Goal: Task Accomplishment & Management: Use online tool/utility

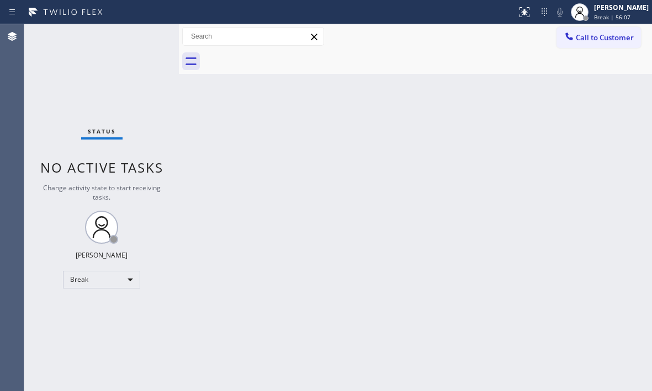
click at [586, 140] on div "Back to Dashboard Change Sender ID Customers Technicians Select a contact Outbo…" at bounding box center [415, 207] width 473 height 367
click at [134, 50] on div "Status No active tasks Change activity state to start receiving tasks. [PERSON_…" at bounding box center [101, 207] width 155 height 367
click at [599, 12] on div "[PERSON_NAME] Break | 58:27" at bounding box center [622, 11] width 60 height 19
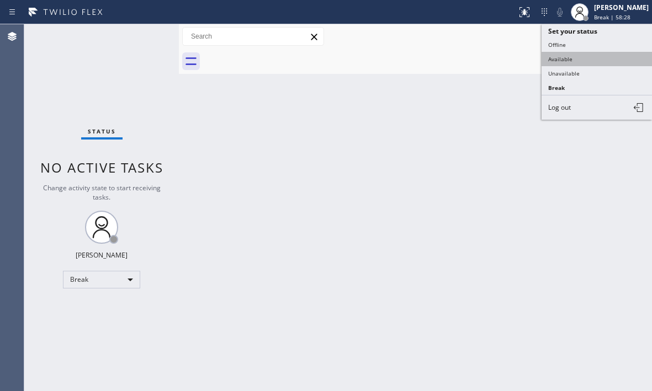
click at [579, 59] on button "Available" at bounding box center [596, 59] width 110 height 14
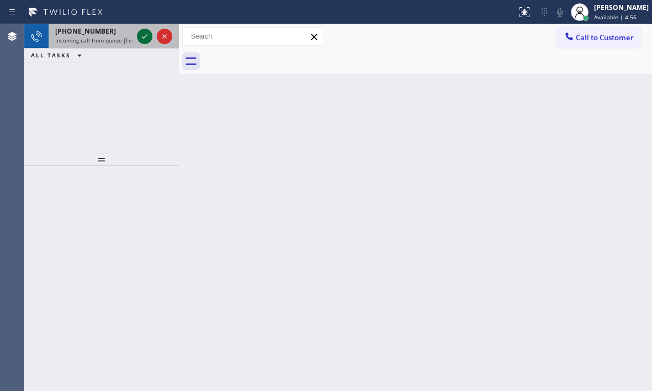
click at [145, 43] on button at bounding box center [144, 36] width 15 height 15
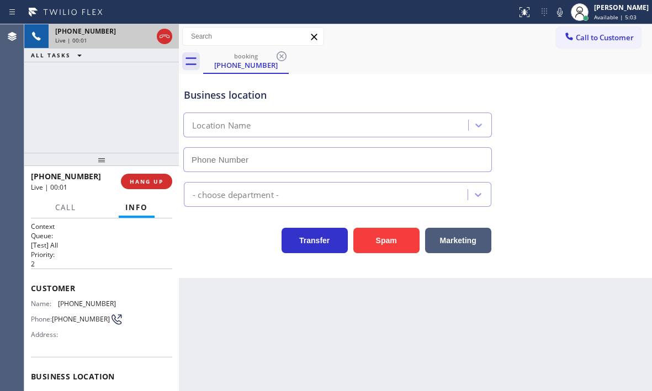
type input "[PHONE_NUMBER]"
click at [141, 180] on span "HANG UP" at bounding box center [147, 182] width 34 height 8
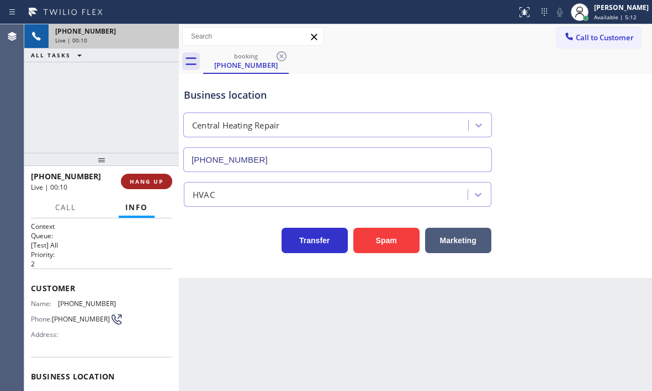
click at [148, 179] on span "HANG UP" at bounding box center [147, 182] width 34 height 8
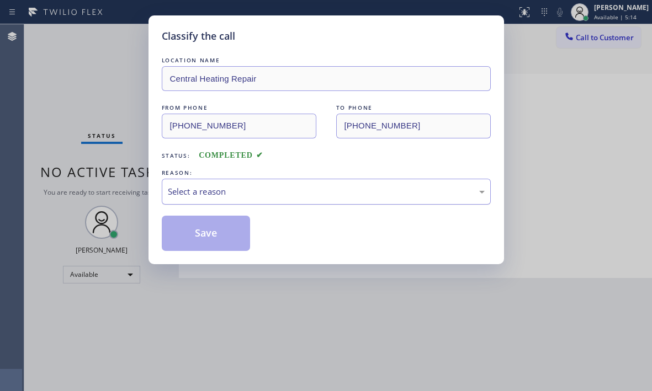
click at [265, 191] on div "Select a reason" at bounding box center [326, 191] width 317 height 13
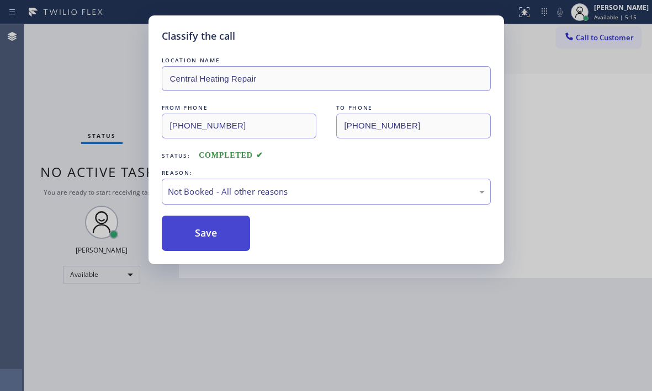
click at [182, 233] on button "Save" at bounding box center [206, 233] width 89 height 35
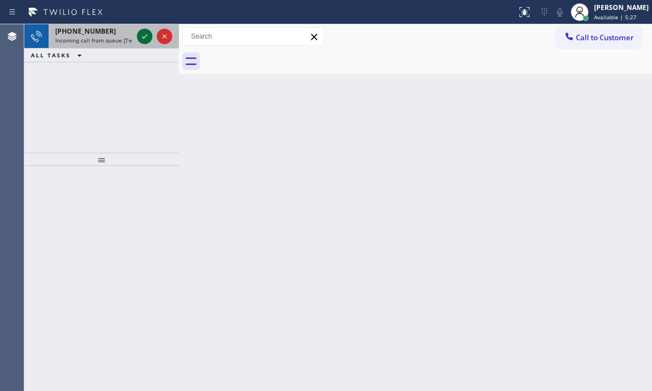
click at [145, 38] on icon at bounding box center [144, 36] width 13 height 13
click at [143, 34] on icon at bounding box center [144, 36] width 13 height 13
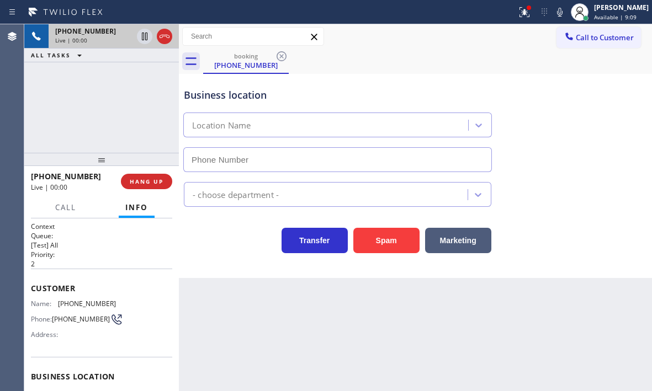
type input "[PHONE_NUMBER]"
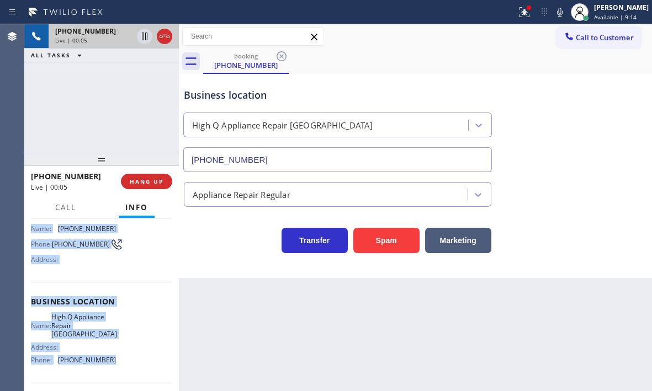
scroll to position [110, 0]
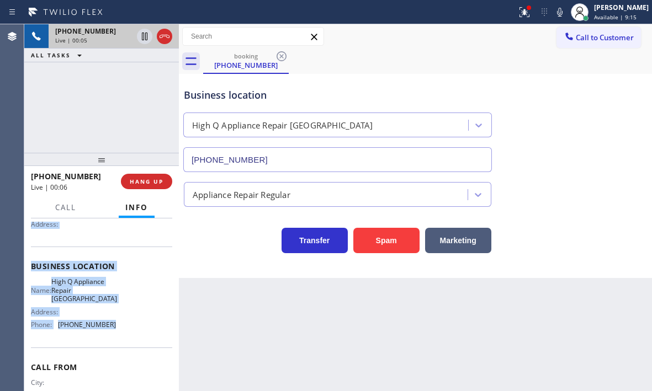
drag, startPoint x: 29, startPoint y: 287, endPoint x: 114, endPoint y: 334, distance: 96.8
click at [114, 334] on div "Context Queue: [Test] All Priority: 2 Customer Name: [PHONE_NUMBER] Phone: [PHO…" at bounding box center [101, 305] width 155 height 173
copy div "Customer Name: [PHONE_NUMBER] Phone: [PHONE_NUMBER] Address: Business location …"
click at [167, 39] on icon at bounding box center [164, 36] width 13 height 13
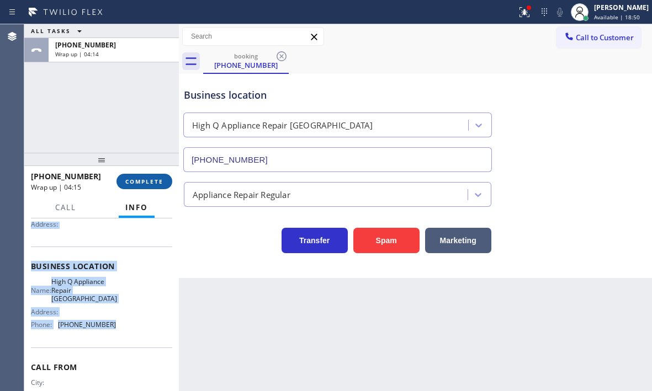
click at [139, 187] on button "COMPLETE" at bounding box center [144, 181] width 56 height 15
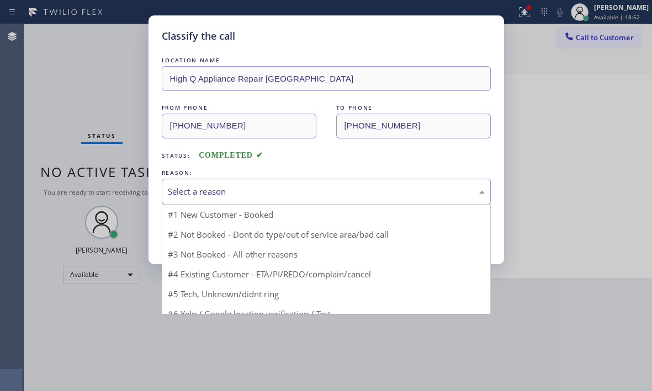
click at [291, 194] on div "Select a reason" at bounding box center [326, 191] width 317 height 13
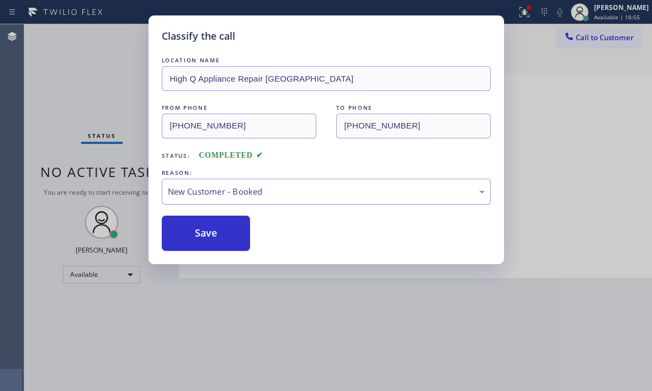
click at [266, 189] on div "New Customer - Booked" at bounding box center [326, 191] width 317 height 13
click at [210, 230] on button "Save" at bounding box center [206, 233] width 89 height 35
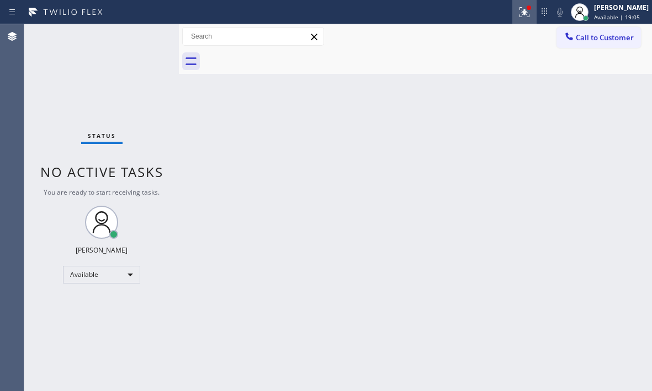
click at [518, 15] on icon at bounding box center [524, 12] width 13 height 13
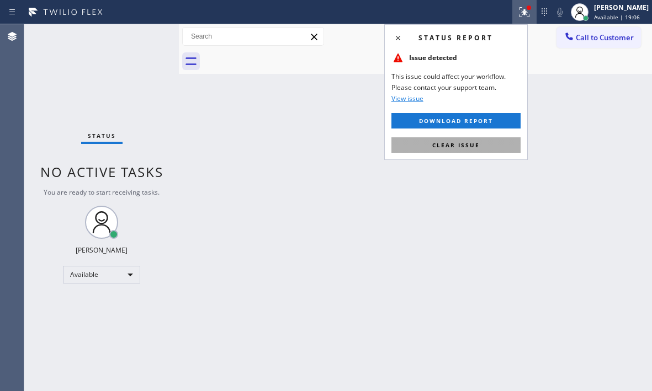
click at [453, 144] on span "Clear issue" at bounding box center [455, 145] width 47 height 8
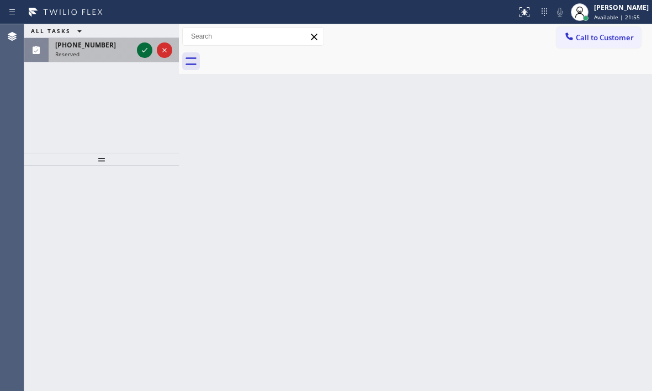
click at [140, 54] on icon at bounding box center [144, 50] width 13 height 13
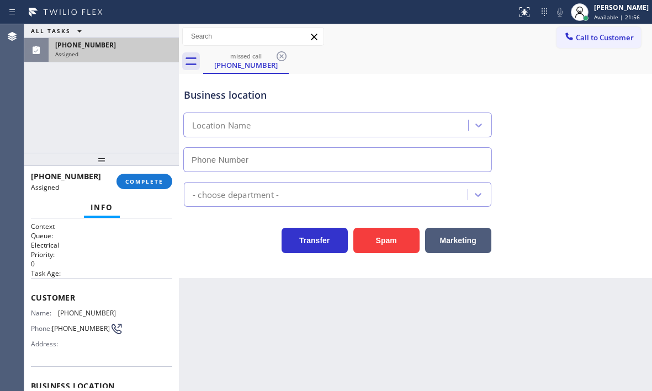
type input "[PHONE_NUMBER]"
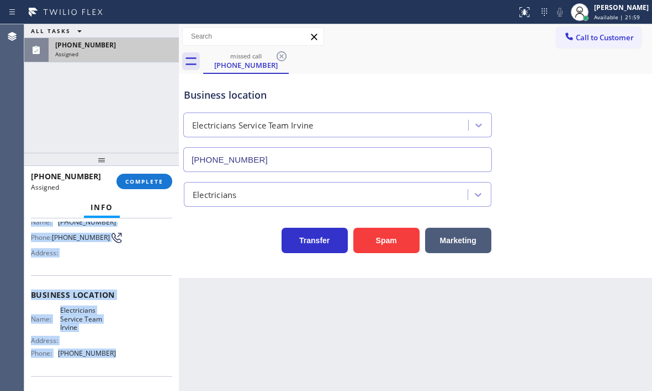
scroll to position [110, 0]
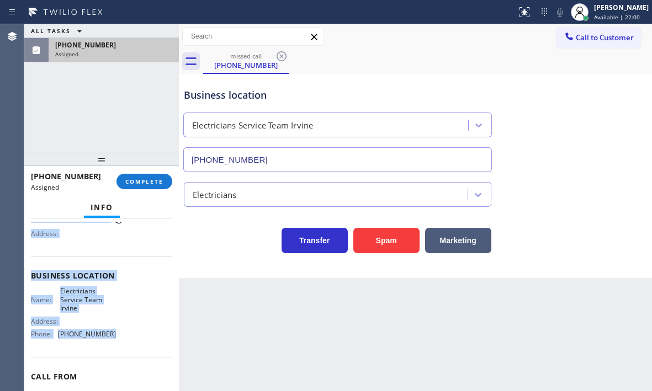
drag, startPoint x: 30, startPoint y: 298, endPoint x: 109, endPoint y: 340, distance: 89.6
click at [109, 340] on div "Context Queue: Electrical Priority: 0 Task Age: Customer Name: [PHONE_NUMBER] P…" at bounding box center [101, 305] width 155 height 173
copy div "Customer Name: [PHONE_NUMBER] Phone: [PHONE_NUMBER] Address: Business location …"
click at [163, 182] on span "COMPLETE" at bounding box center [144, 182] width 38 height 8
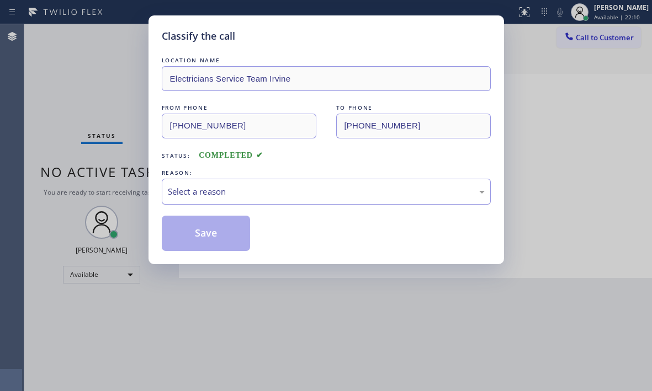
click at [347, 195] on div "Select a reason" at bounding box center [326, 191] width 317 height 13
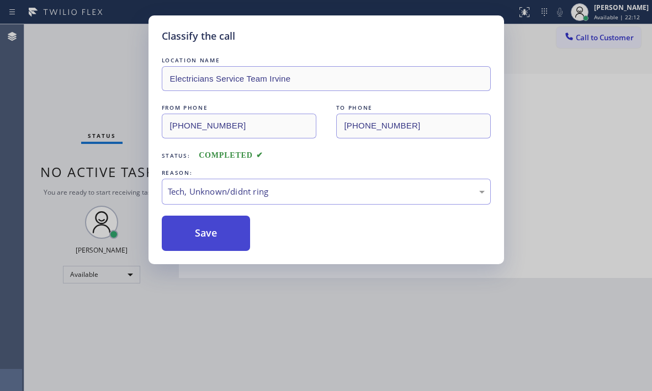
click at [210, 239] on button "Save" at bounding box center [206, 233] width 89 height 35
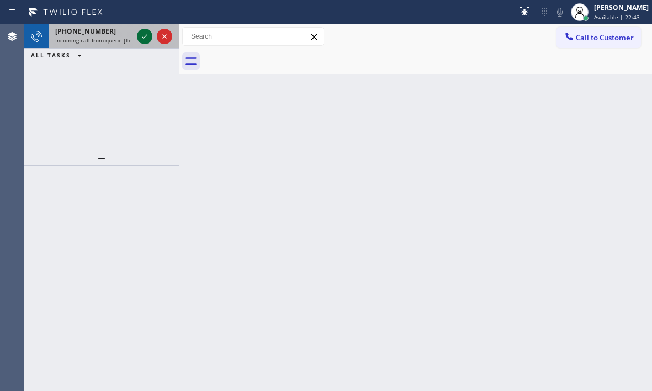
click at [146, 39] on icon at bounding box center [144, 36] width 13 height 13
click at [147, 38] on icon at bounding box center [144, 36] width 13 height 13
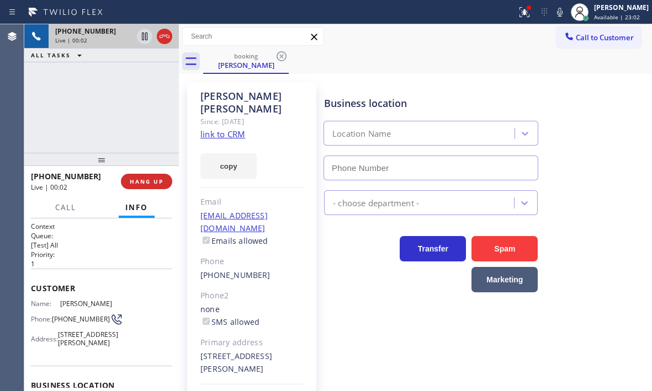
type input "[PHONE_NUMBER]"
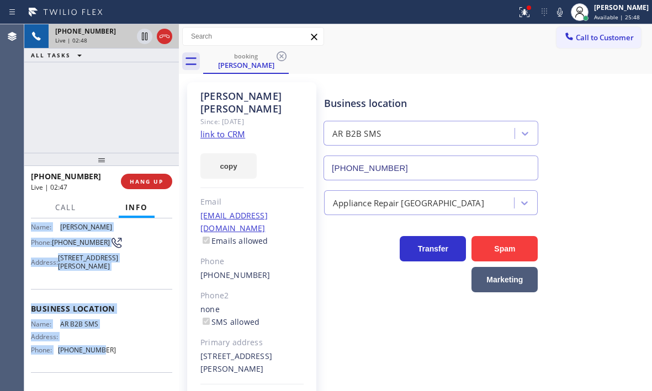
scroll to position [110, 0]
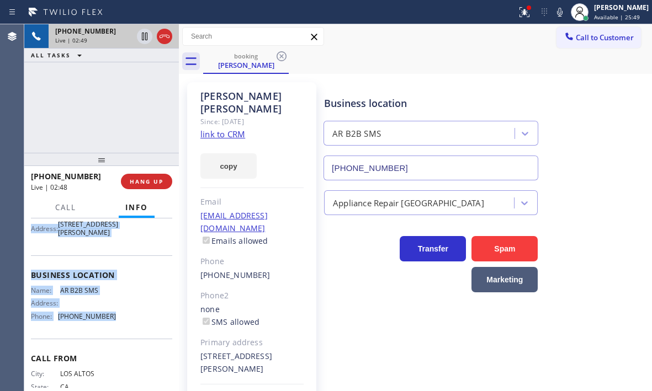
drag, startPoint x: 30, startPoint y: 280, endPoint x: 109, endPoint y: 337, distance: 97.4
click at [109, 337] on div "Context Queue: [Test] All Priority: 1 Customer Name: [PERSON_NAME] Phone: [PHON…" at bounding box center [101, 305] width 155 height 173
copy div "Customer Name: [PERSON_NAME] Phone: [PHONE_NUMBER] Address: [STREET_ADDRESS][PE…"
click at [145, 39] on icon at bounding box center [144, 36] width 13 height 13
click at [147, 38] on icon at bounding box center [145, 37] width 8 height 8
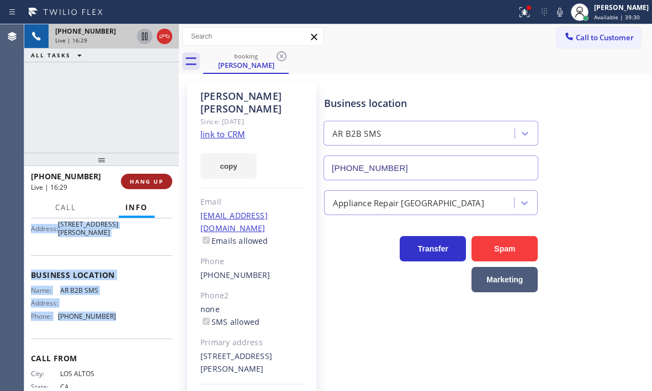
click at [162, 182] on span "HANG UP" at bounding box center [147, 182] width 34 height 8
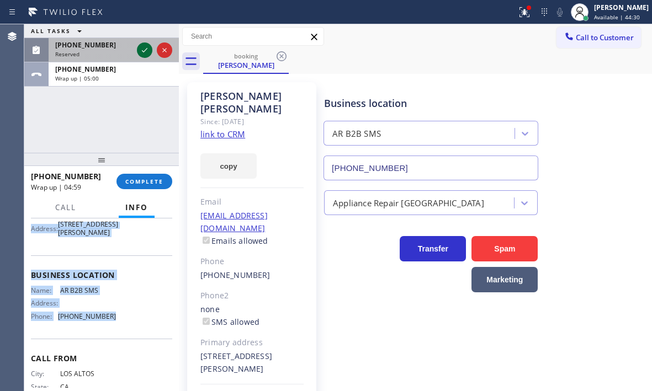
click at [142, 44] on icon at bounding box center [144, 50] width 13 height 13
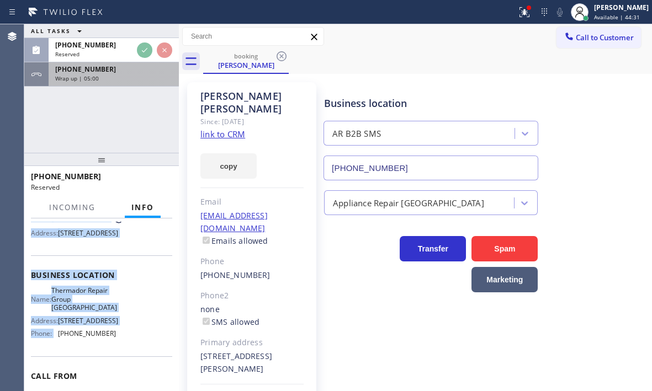
click at [143, 76] on div "Wrap up | 05:00" at bounding box center [113, 78] width 117 height 8
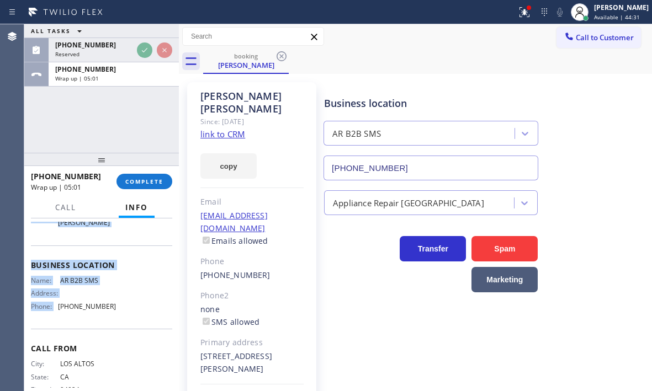
scroll to position [110, 0]
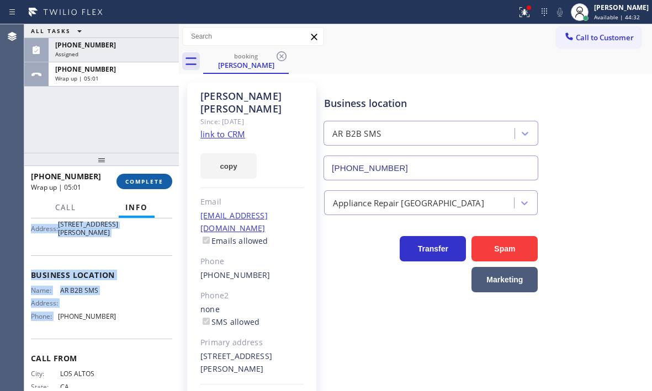
click at [149, 179] on span "COMPLETE" at bounding box center [144, 182] width 38 height 8
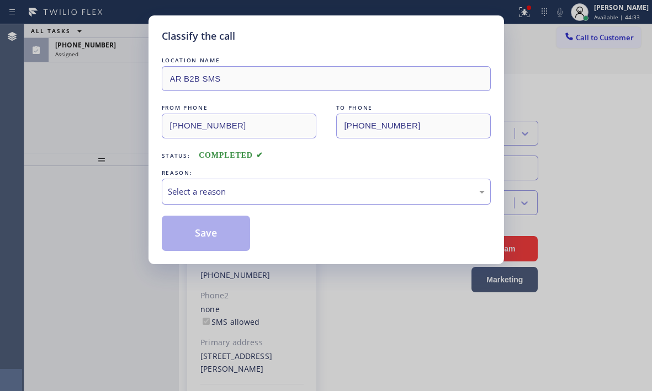
click at [294, 186] on div "Select a reason" at bounding box center [326, 191] width 317 height 13
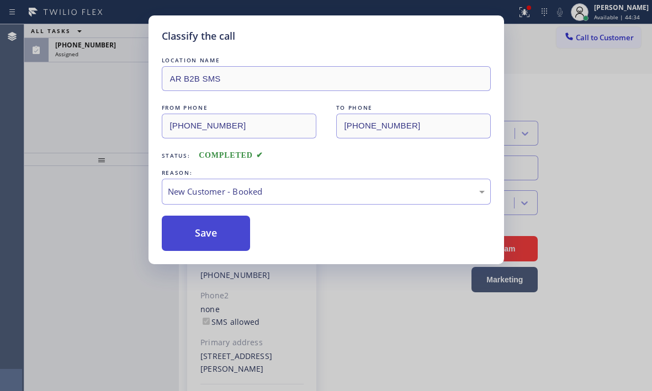
click at [193, 231] on button "Save" at bounding box center [206, 233] width 89 height 35
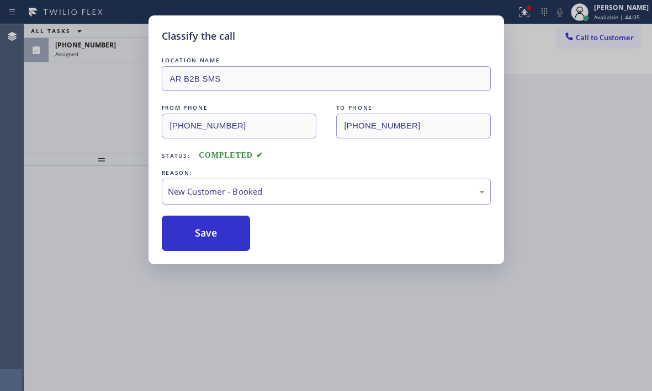
click at [106, 56] on div "Classify the call LOCATION NAME AR B2B SMS FROM PHONE [PHONE_NUMBER] TO PHONE […" at bounding box center [326, 195] width 652 height 391
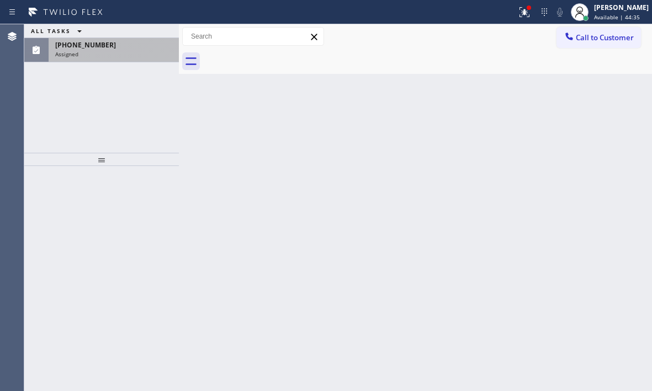
click at [111, 50] on div "Assigned" at bounding box center [113, 54] width 117 height 8
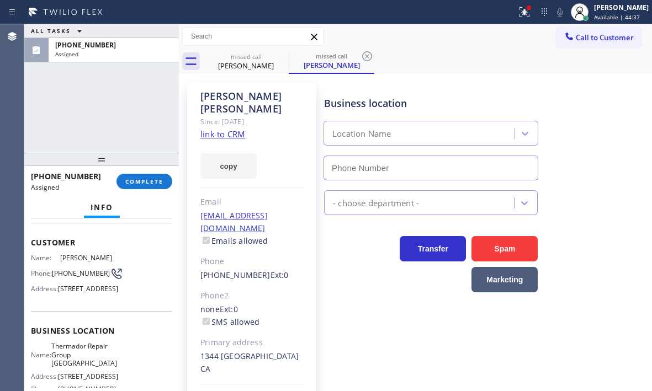
scroll to position [55, 0]
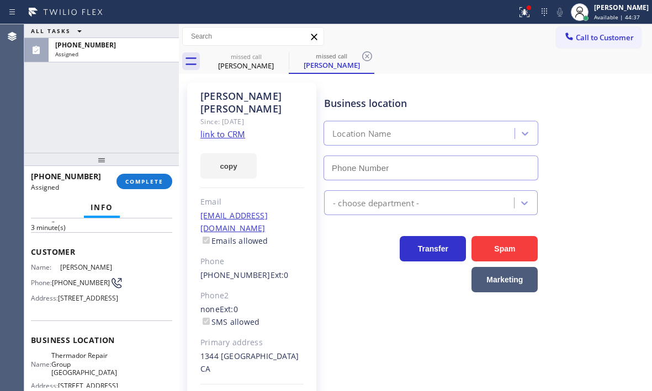
type input "[PHONE_NUMBER]"
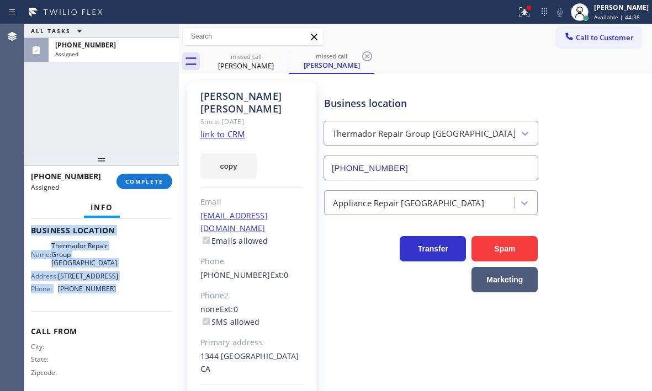
scroll to position [166, 0]
drag, startPoint x: 30, startPoint y: 244, endPoint x: 146, endPoint y: 331, distance: 144.8
click at [146, 331] on div "Context Queue: Appliance Repair High End Priority: 0 Task Age: [DEMOGRAPHIC_DAT…" at bounding box center [101, 305] width 155 height 173
copy div "Customer Name: [PERSON_NAME] Phone: [PHONE_NUMBER] Address: [STREET_ADDRESS] Bu…"
click at [159, 180] on span "COMPLETE" at bounding box center [144, 182] width 38 height 8
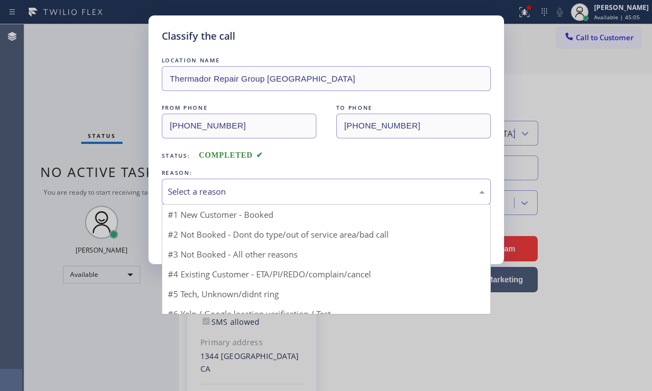
click at [237, 186] on div "Select a reason" at bounding box center [326, 191] width 317 height 13
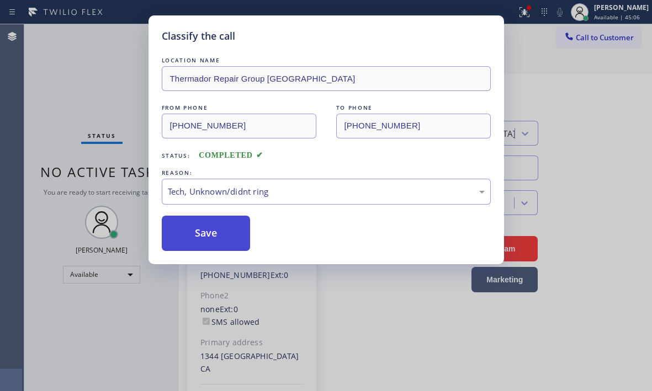
click at [201, 221] on button "Save" at bounding box center [206, 233] width 89 height 35
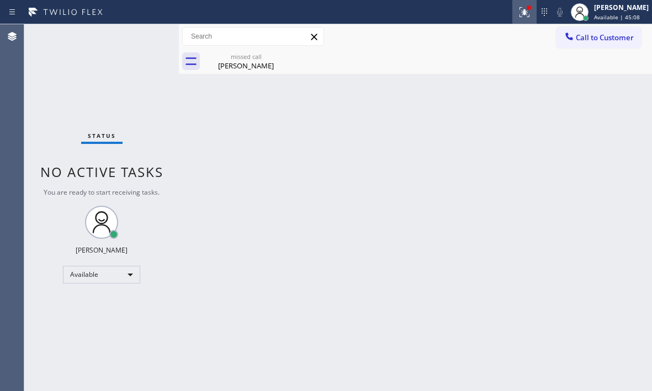
click at [519, 12] on icon at bounding box center [522, 11] width 7 height 8
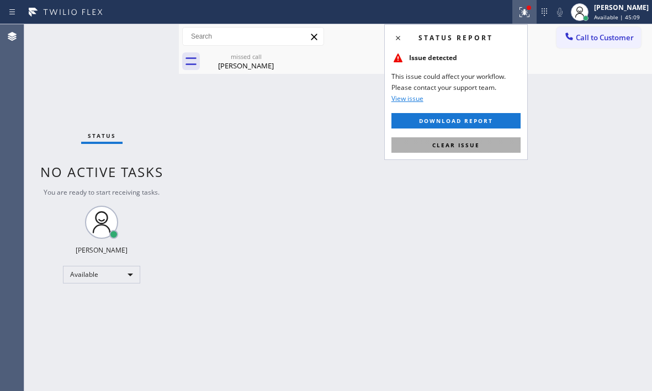
click at [479, 143] on button "Clear issue" at bounding box center [455, 144] width 129 height 15
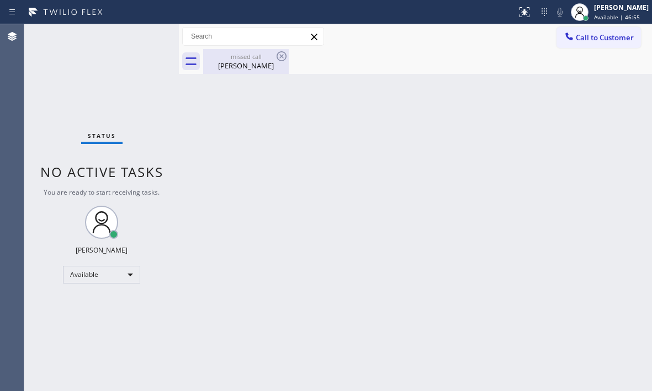
click at [256, 60] on div "missed call" at bounding box center [245, 56] width 83 height 8
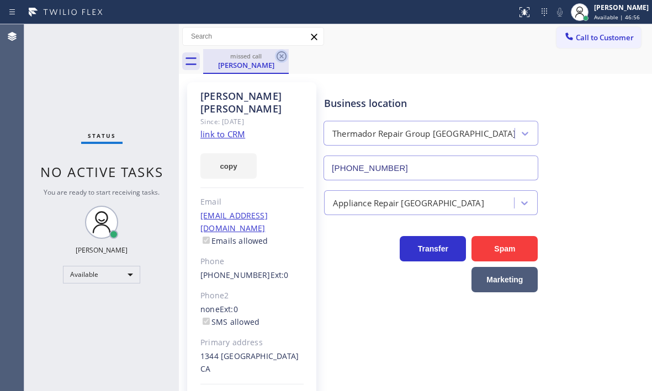
click at [279, 55] on icon at bounding box center [281, 56] width 13 height 13
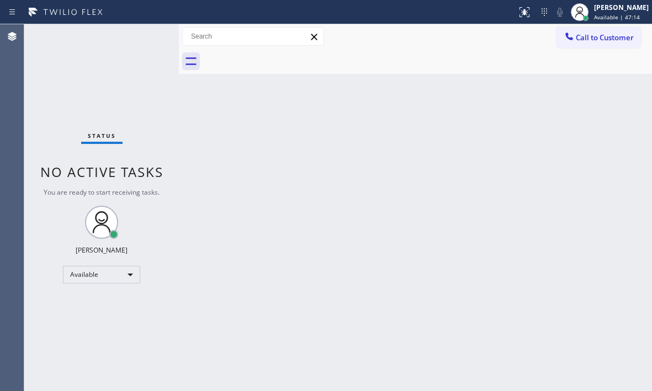
click at [313, 112] on div "Back to Dashboard Change Sender ID Customers Technicians Select a contact Outbo…" at bounding box center [415, 207] width 473 height 367
click at [283, 134] on div "Back to Dashboard Change Sender ID Customers Technicians Select a contact Outbo…" at bounding box center [415, 207] width 473 height 367
click at [594, 173] on div "Back to Dashboard Change Sender ID Customers Technicians Select a contact Outbo…" at bounding box center [415, 207] width 473 height 367
click at [130, 42] on div "Status No active tasks You are ready to start receiving tasks. [PERSON_NAME] Av…" at bounding box center [101, 207] width 155 height 367
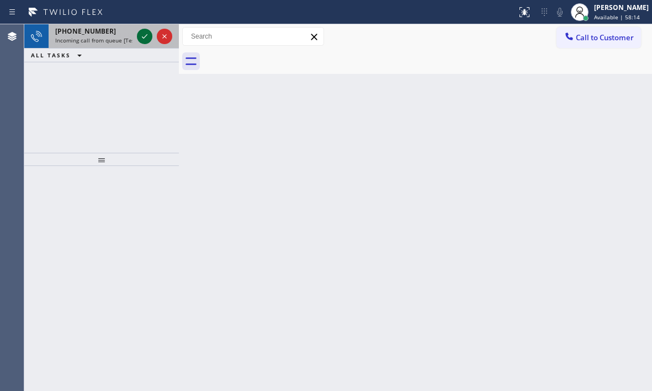
click at [147, 34] on icon at bounding box center [144, 36] width 13 height 13
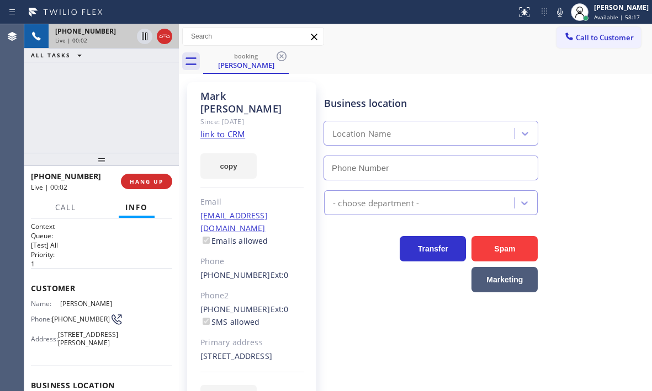
type input "[PHONE_NUMBER]"
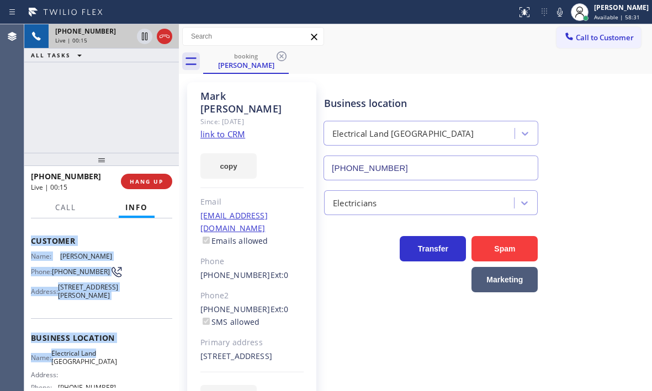
scroll to position [110, 0]
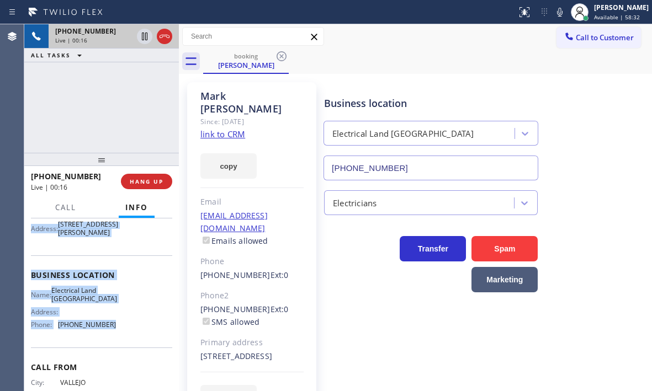
drag, startPoint x: 29, startPoint y: 284, endPoint x: 127, endPoint y: 342, distance: 114.5
click at [127, 342] on div "Context Queue: [Test] All Priority: 1 Customer Name: [PERSON_NAME] Phone: [PHON…" at bounding box center [101, 305] width 155 height 173
copy div "Customer Name: [PERSON_NAME] Phone: [PHONE_NUMBER] Address: [STREET_ADDRESS] Bu…"
click at [140, 38] on icon at bounding box center [144, 36] width 13 height 13
click at [142, 37] on icon at bounding box center [145, 37] width 8 height 8
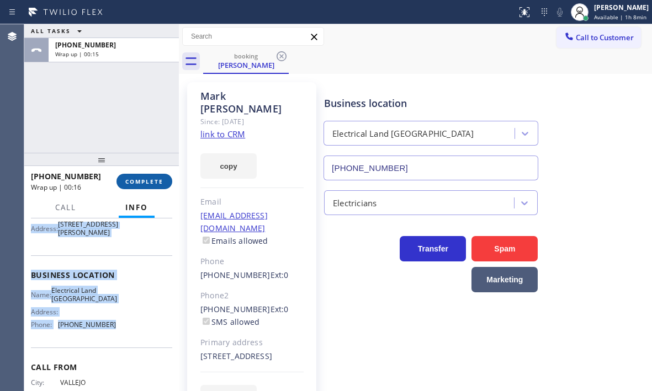
click at [147, 185] on button "COMPLETE" at bounding box center [144, 181] width 56 height 15
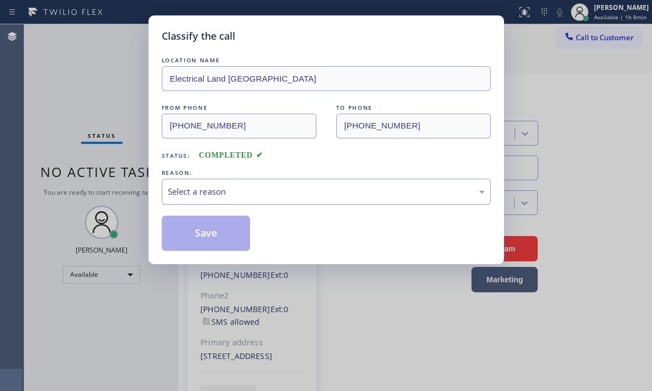
click at [258, 195] on div "Select a reason" at bounding box center [326, 191] width 317 height 13
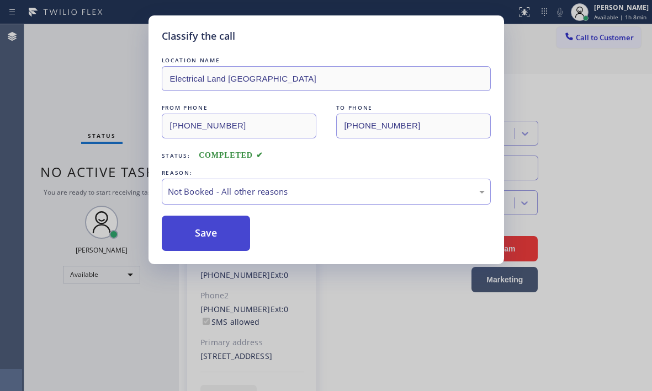
click at [187, 230] on button "Save" at bounding box center [206, 233] width 89 height 35
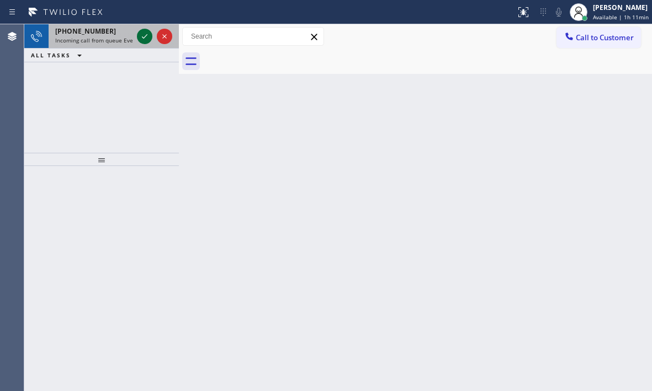
click at [143, 37] on icon at bounding box center [144, 36] width 13 height 13
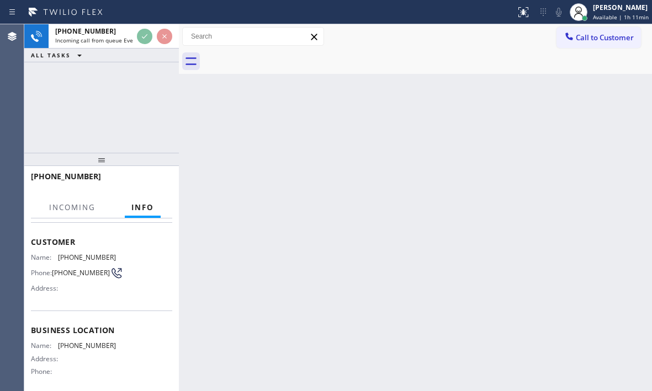
scroll to position [110, 0]
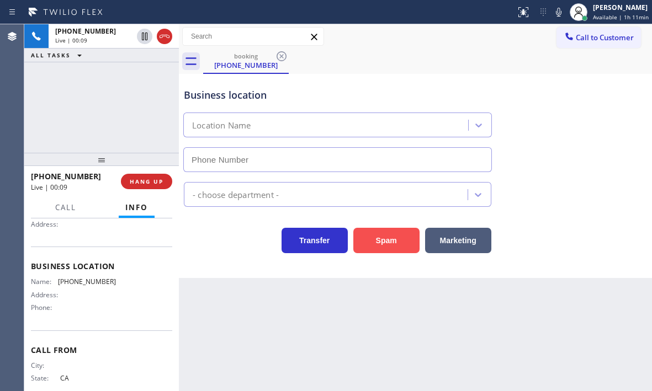
click at [391, 239] on button "Spam" at bounding box center [386, 240] width 66 height 25
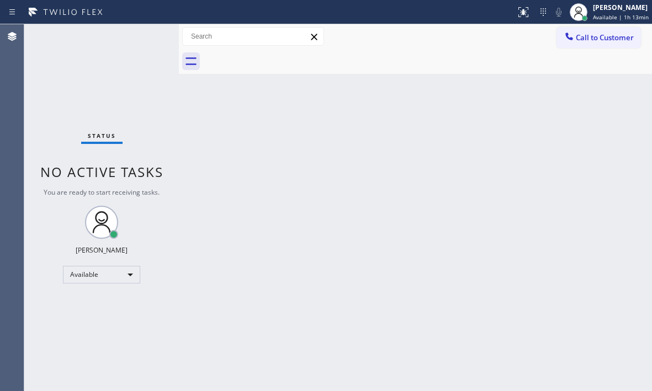
click at [142, 38] on div "Status No active tasks You are ready to start receiving tasks. [PERSON_NAME] Av…" at bounding box center [101, 207] width 155 height 367
click at [143, 38] on div "Status No active tasks You are ready to start receiving tasks. [PERSON_NAME] Av…" at bounding box center [101, 207] width 155 height 367
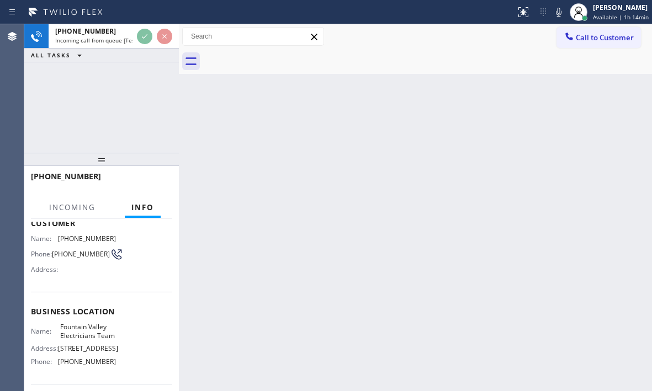
scroll to position [110, 0]
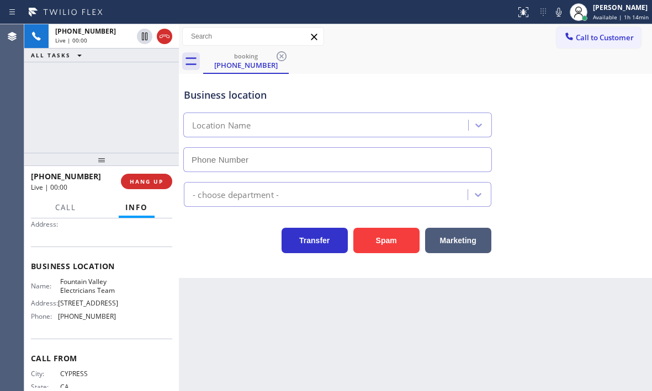
type input "[PHONE_NUMBER]"
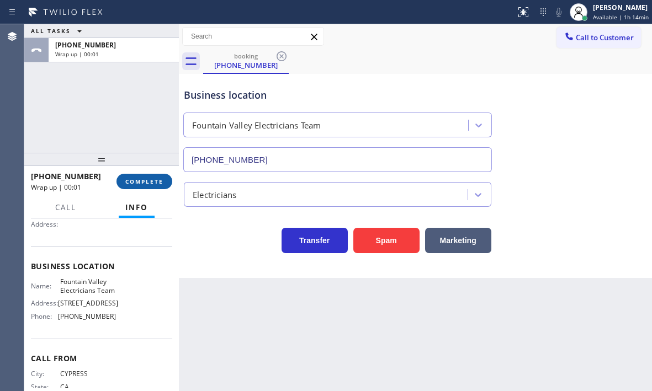
click at [147, 179] on span "COMPLETE" at bounding box center [144, 182] width 38 height 8
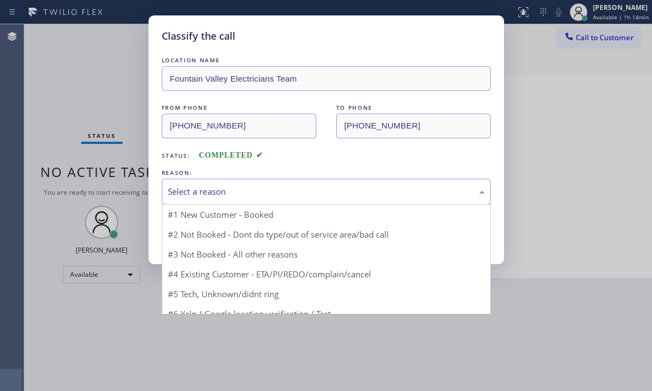
click at [336, 191] on div "Select a reason" at bounding box center [326, 191] width 317 height 13
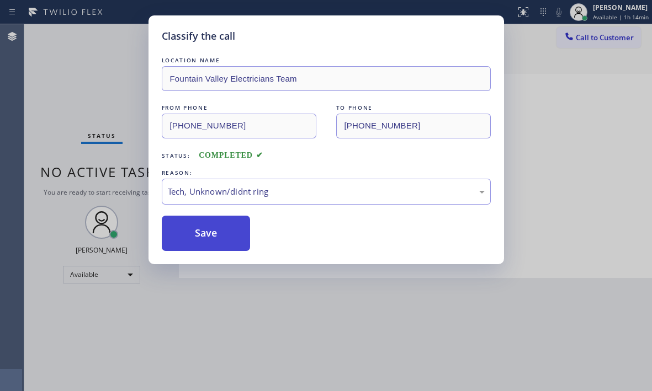
click at [207, 236] on button "Save" at bounding box center [206, 233] width 89 height 35
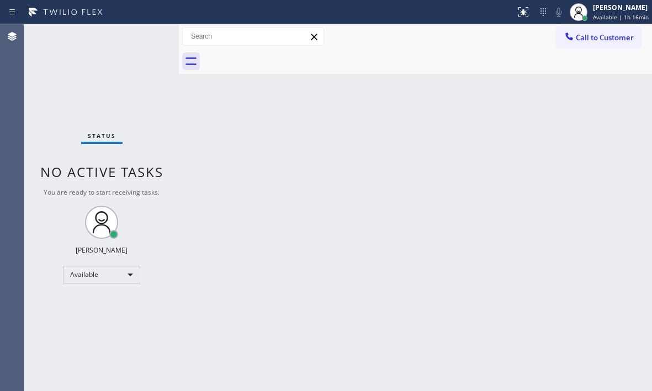
click at [147, 45] on div "Status No active tasks You are ready to start receiving tasks. [PERSON_NAME] Av…" at bounding box center [101, 207] width 155 height 367
click at [145, 41] on div "Status No active tasks You are ready to start receiving tasks. [PERSON_NAME] Av…" at bounding box center [101, 207] width 155 height 367
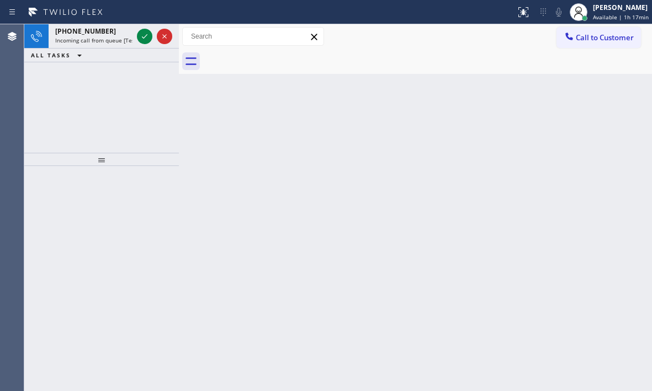
click at [145, 41] on icon at bounding box center [144, 36] width 13 height 13
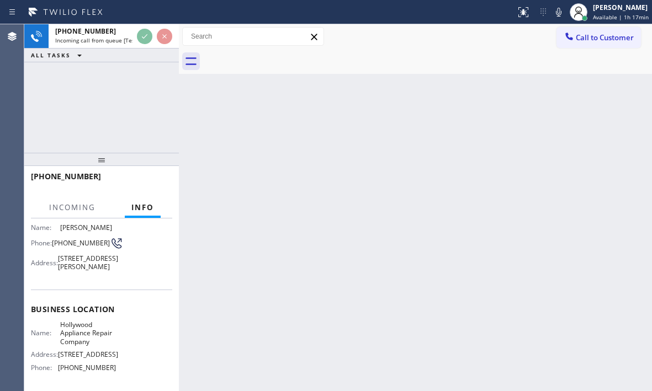
scroll to position [110, 0]
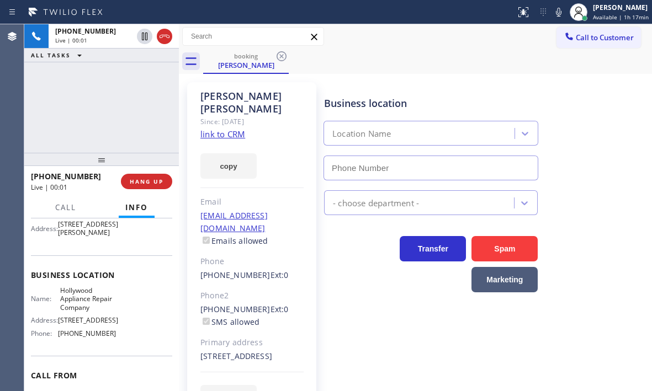
type input "[PHONE_NUMBER]"
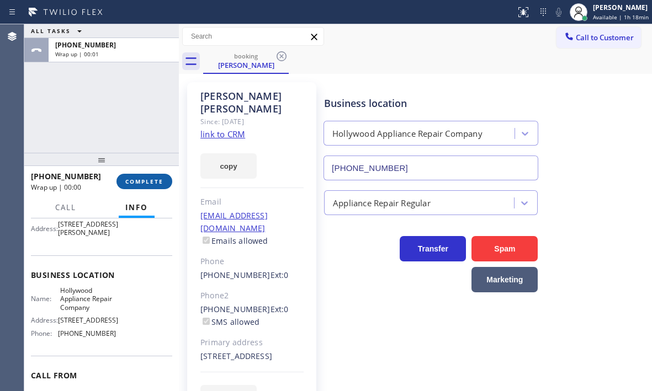
click at [141, 180] on span "COMPLETE" at bounding box center [144, 182] width 38 height 8
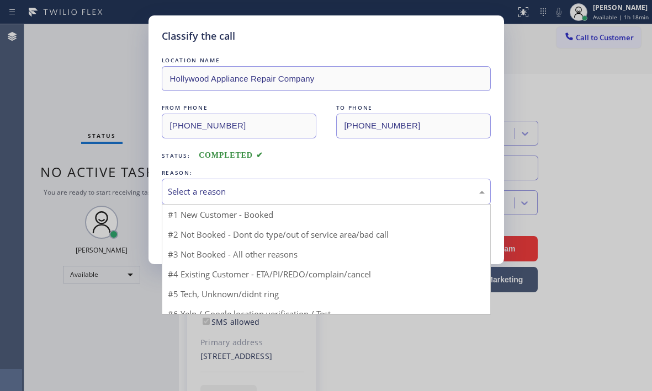
click at [335, 183] on div "Select a reason" at bounding box center [326, 192] width 329 height 26
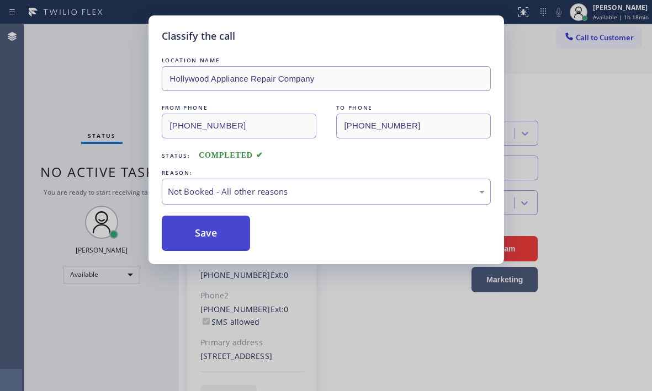
click at [190, 227] on button "Save" at bounding box center [206, 233] width 89 height 35
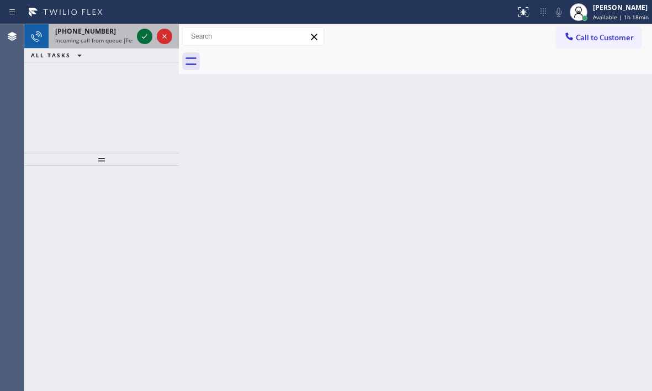
click at [141, 37] on icon at bounding box center [144, 36] width 13 height 13
click at [144, 36] on icon at bounding box center [144, 36] width 13 height 13
click at [143, 40] on icon at bounding box center [144, 36] width 13 height 13
click at [140, 35] on icon at bounding box center [144, 36] width 13 height 13
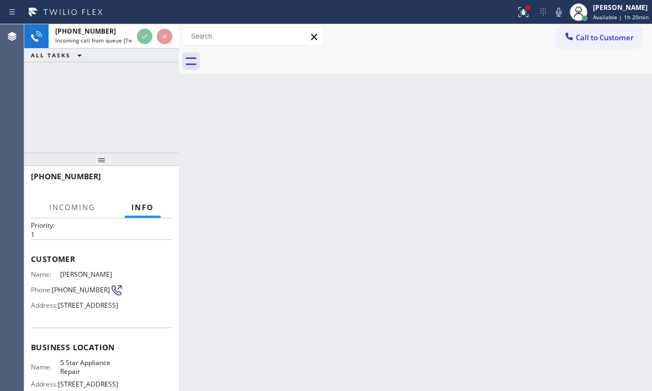
scroll to position [166, 0]
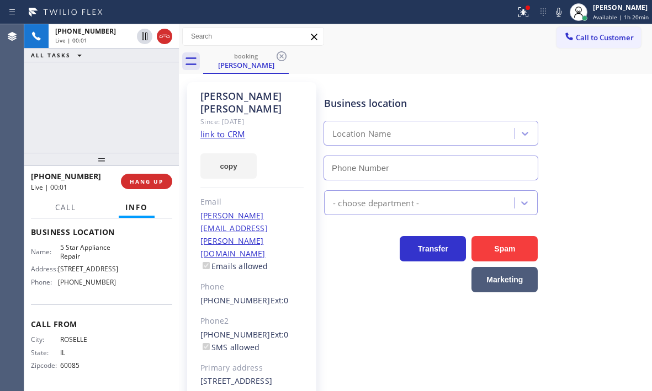
type input "[PHONE_NUMBER]"
click at [155, 184] on span "HANG UP" at bounding box center [147, 182] width 34 height 8
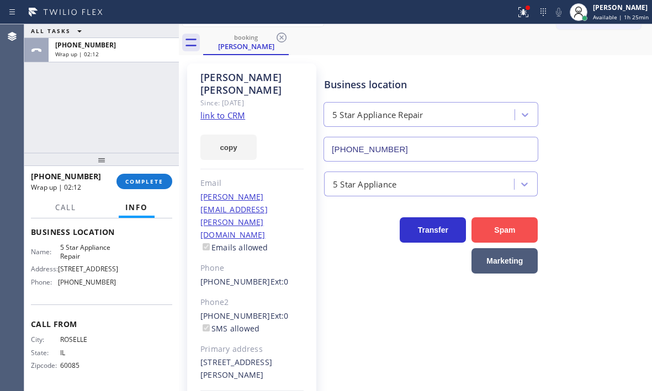
scroll to position [28, 0]
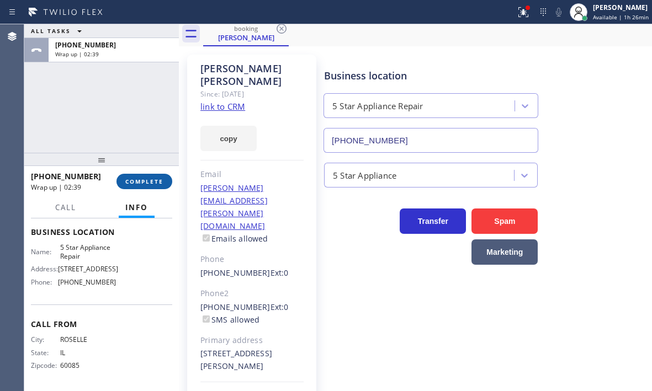
click at [156, 184] on span "COMPLETE" at bounding box center [144, 182] width 38 height 8
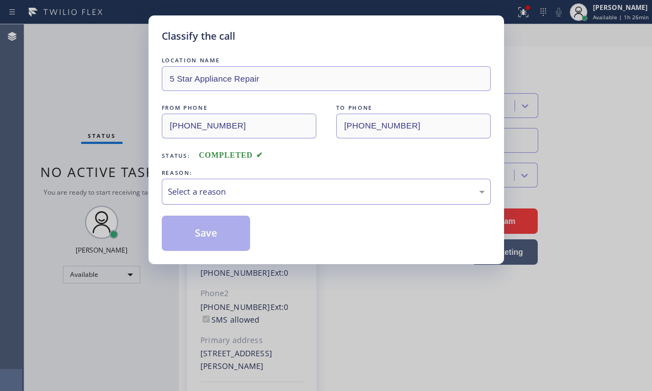
click at [296, 191] on div "Select a reason" at bounding box center [326, 191] width 317 height 13
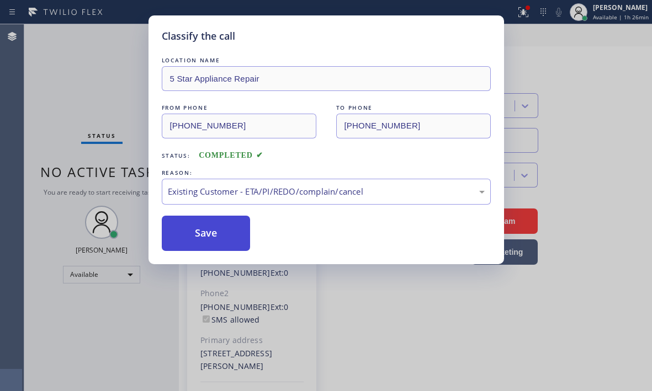
click at [198, 249] on button "Save" at bounding box center [206, 233] width 89 height 35
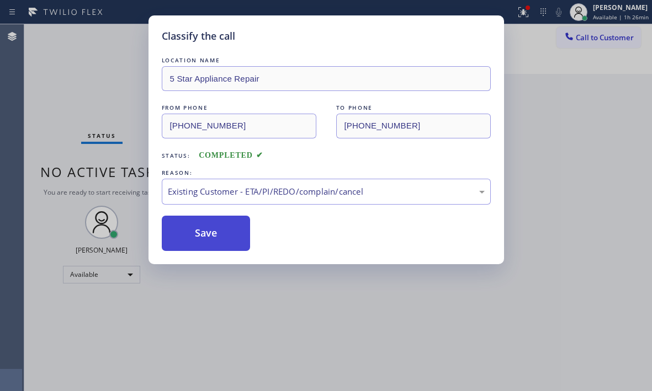
click at [200, 229] on button "Save" at bounding box center [206, 233] width 89 height 35
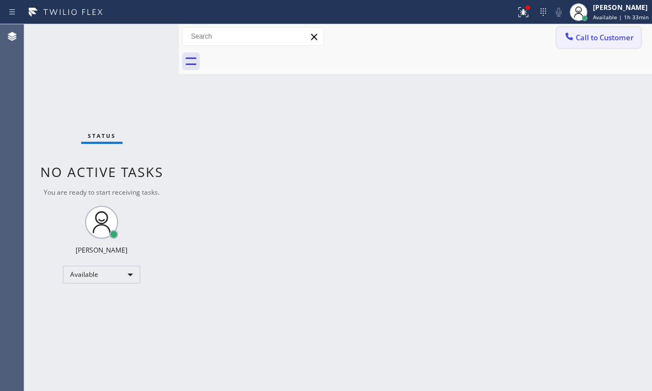
click at [601, 41] on span "Call to Customer" at bounding box center [605, 38] width 58 height 10
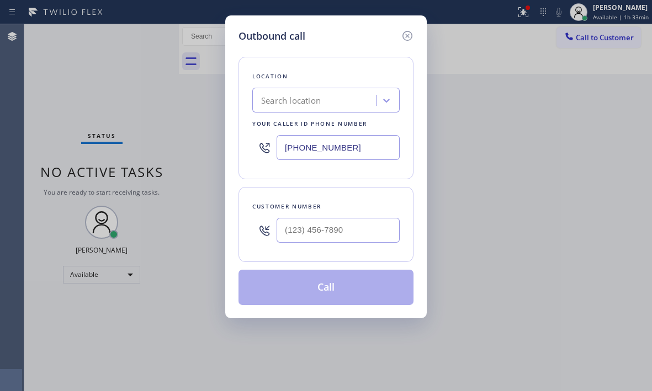
click at [359, 149] on input "[PHONE_NUMBER]" at bounding box center [337, 147] width 123 height 25
paste input "877) 661-5446"
type input "[PHONE_NUMBER]"
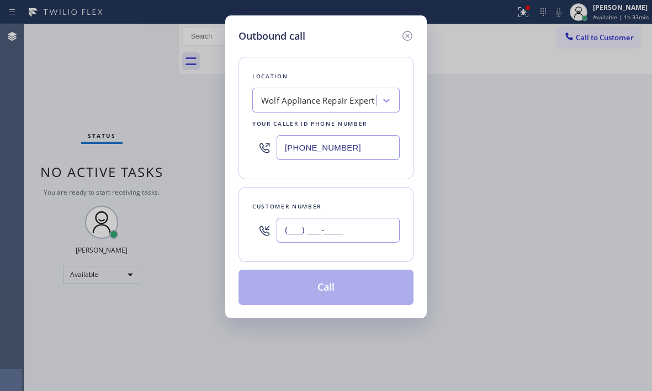
click at [332, 236] on input "(___) ___-____" at bounding box center [337, 230] width 123 height 25
paste input "847) 337-8689"
type input "[PHONE_NUMBER]"
click at [337, 278] on button "Call" at bounding box center [325, 287] width 175 height 35
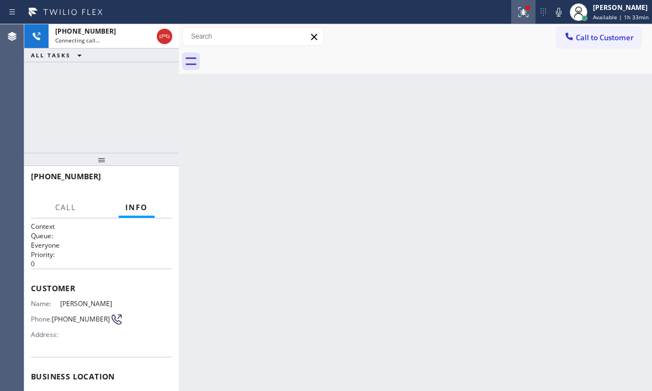
click at [519, 15] on icon at bounding box center [522, 12] width 13 height 13
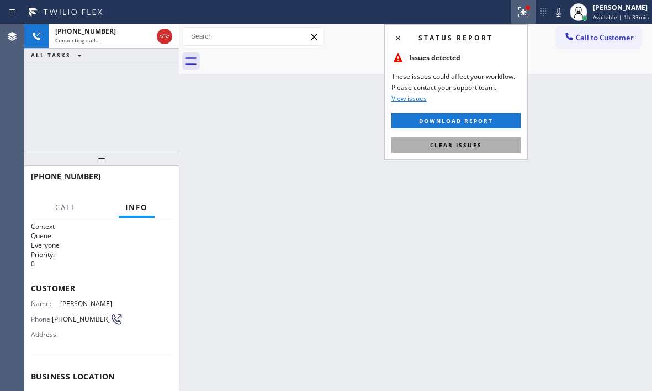
click at [467, 145] on span "Clear issues" at bounding box center [456, 145] width 52 height 8
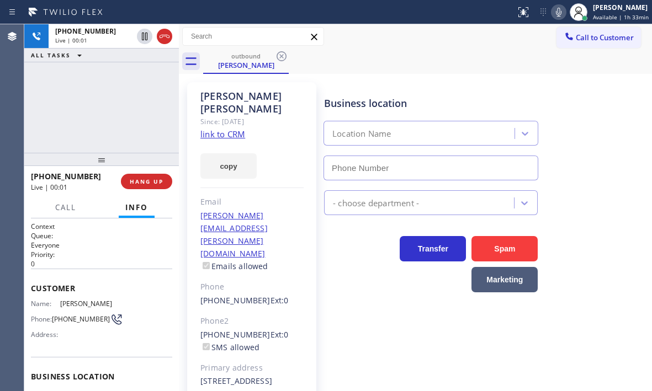
type input "[PHONE_NUMBER]"
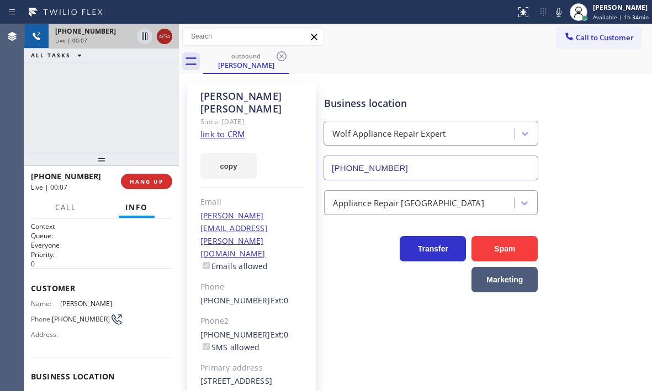
click at [167, 34] on icon at bounding box center [164, 36] width 13 height 13
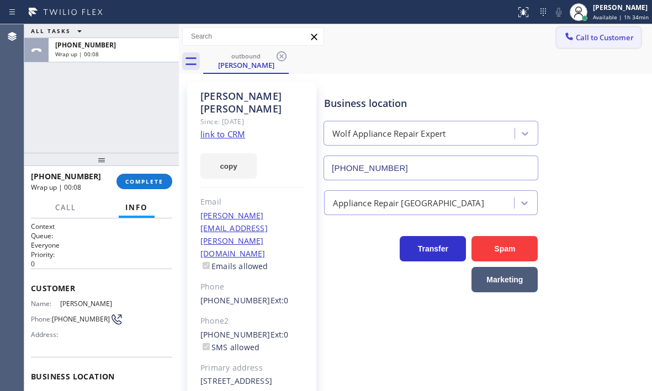
click at [577, 36] on span "Call to Customer" at bounding box center [605, 38] width 58 height 10
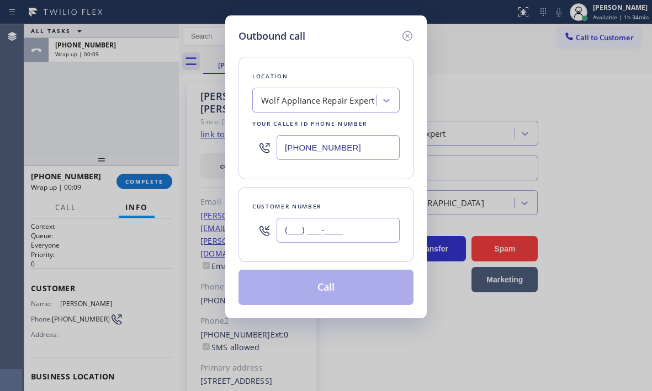
click at [343, 225] on input "(___) ___-____" at bounding box center [337, 230] width 123 height 25
paste input "847) 343-3258"
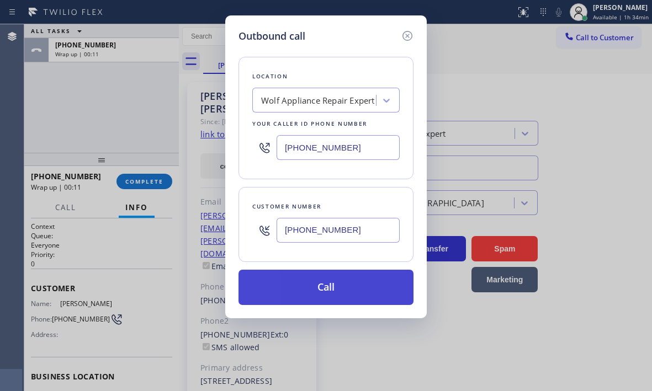
type input "[PHONE_NUMBER]"
click at [322, 287] on button "Call" at bounding box center [325, 287] width 175 height 35
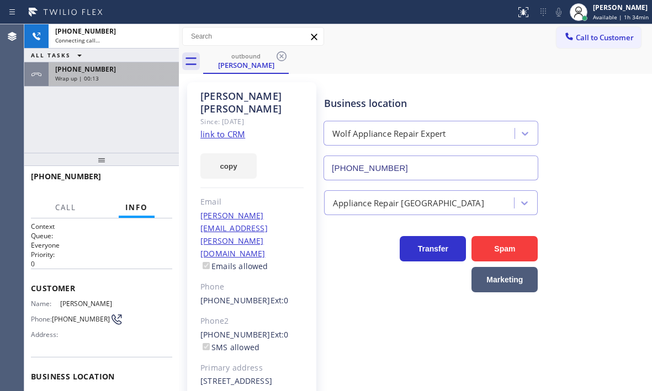
click at [137, 54] on div "ALL TASKS ALL TASKS ACTIVE TASKS TASKS IN WRAP UP" at bounding box center [101, 56] width 155 height 14
click at [136, 70] on div "[PHONE_NUMBER]" at bounding box center [113, 69] width 117 height 9
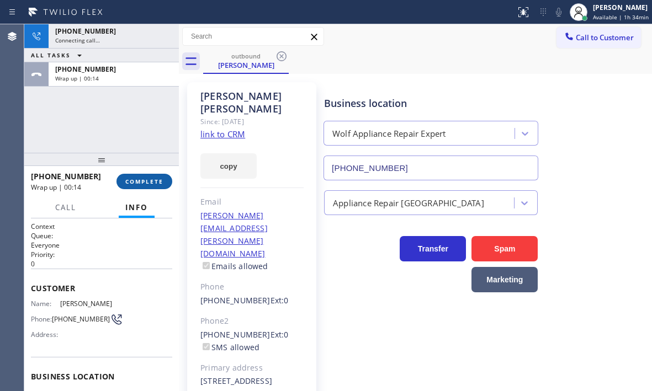
click at [151, 183] on span "COMPLETE" at bounding box center [144, 182] width 38 height 8
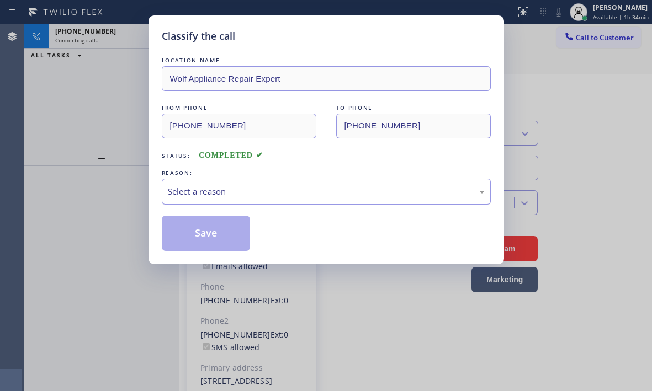
click at [273, 198] on div "Select a reason" at bounding box center [326, 191] width 317 height 13
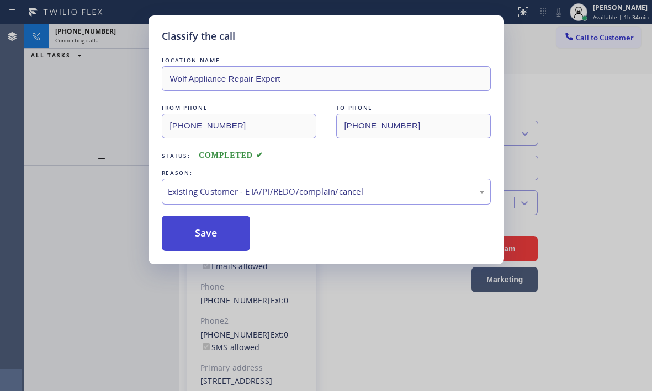
click at [216, 242] on button "Save" at bounding box center [206, 233] width 89 height 35
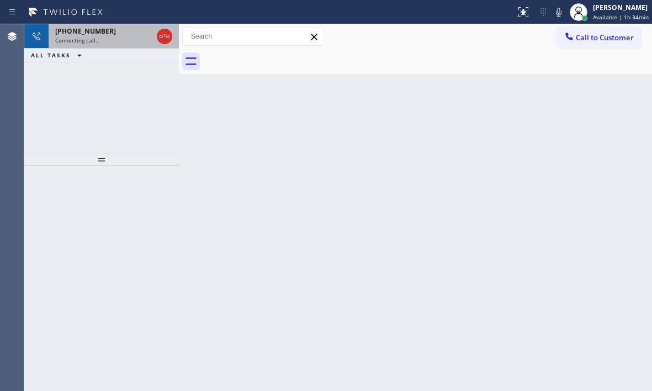
click at [104, 33] on div "[PHONE_NUMBER]" at bounding box center [103, 30] width 97 height 9
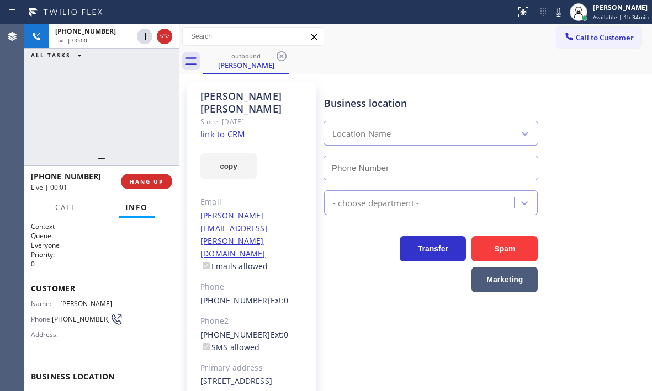
type input "[PHONE_NUMBER]"
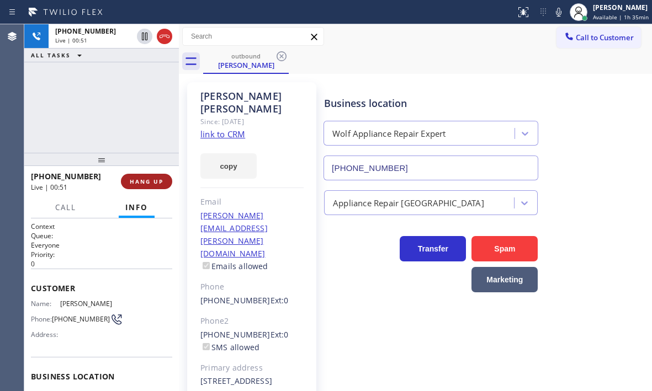
click at [153, 186] on button "HANG UP" at bounding box center [146, 181] width 51 height 15
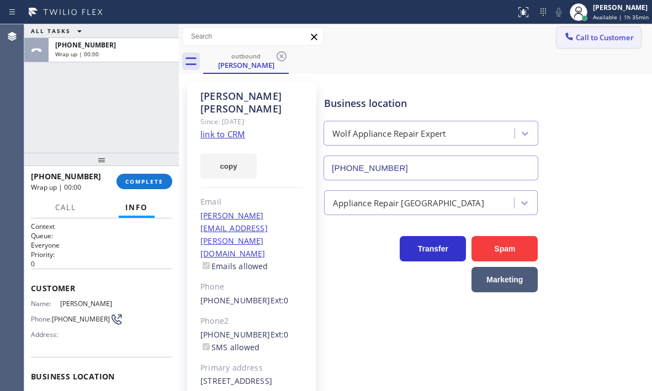
click at [581, 42] on span "Call to Customer" at bounding box center [605, 38] width 58 height 10
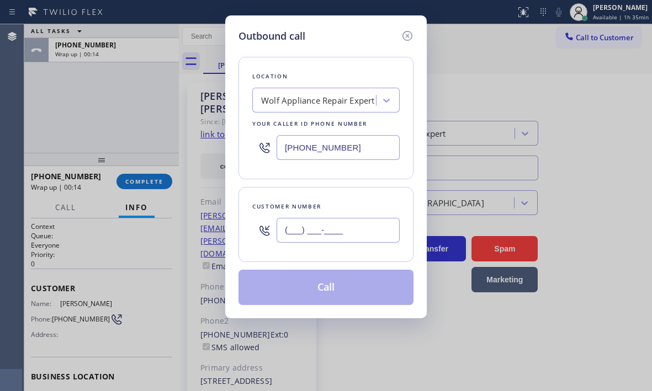
click at [279, 226] on input "(___) ___-____" at bounding box center [337, 230] width 123 height 25
paste input "847) 337-8689"
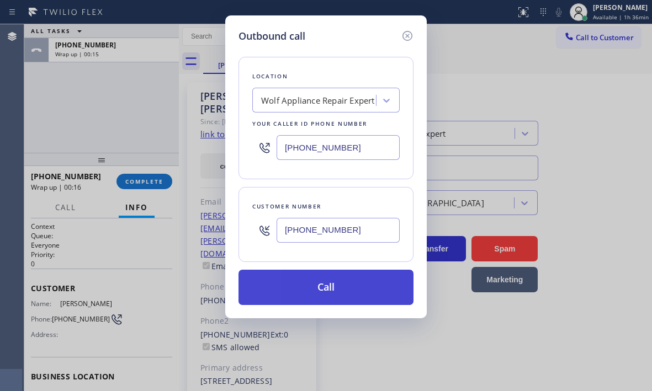
type input "[PHONE_NUMBER]"
click at [331, 287] on button "Call" at bounding box center [325, 287] width 175 height 35
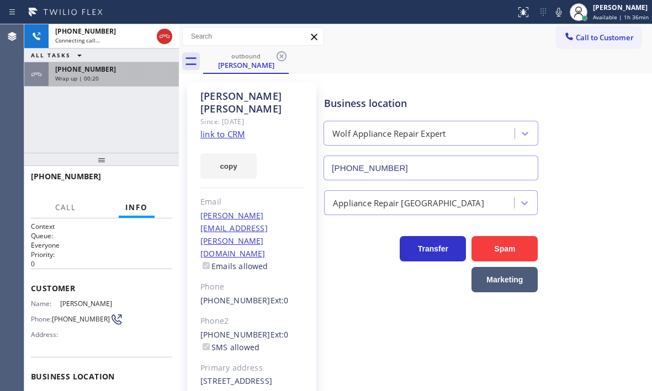
click at [129, 77] on div "Wrap up | 00:20" at bounding box center [113, 78] width 117 height 8
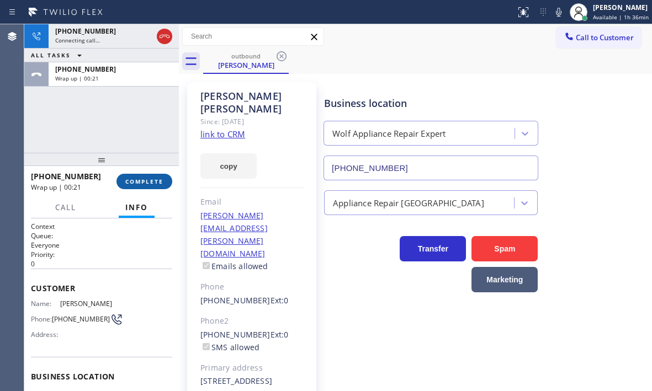
click at [146, 183] on span "COMPLETE" at bounding box center [144, 182] width 38 height 8
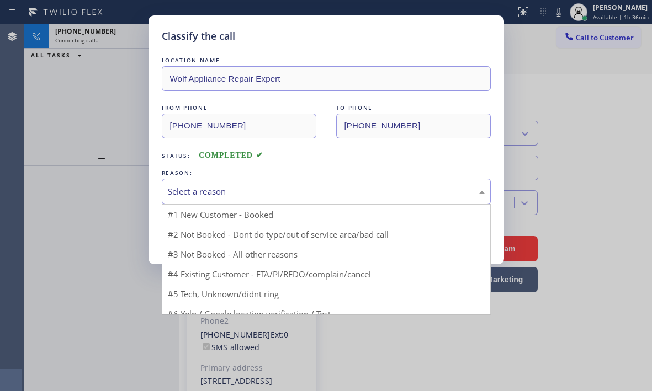
click at [227, 190] on div "Select a reason" at bounding box center [326, 191] width 317 height 13
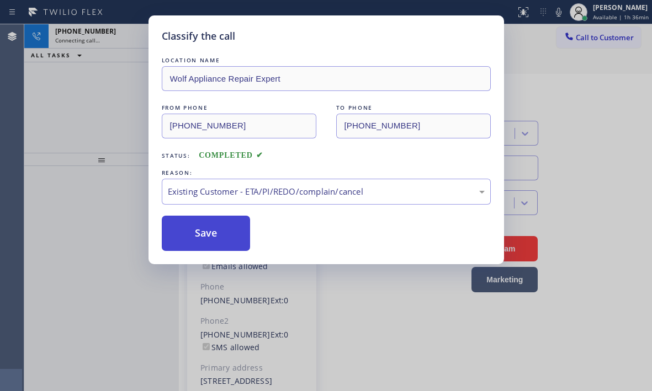
click at [212, 238] on button "Save" at bounding box center [206, 233] width 89 height 35
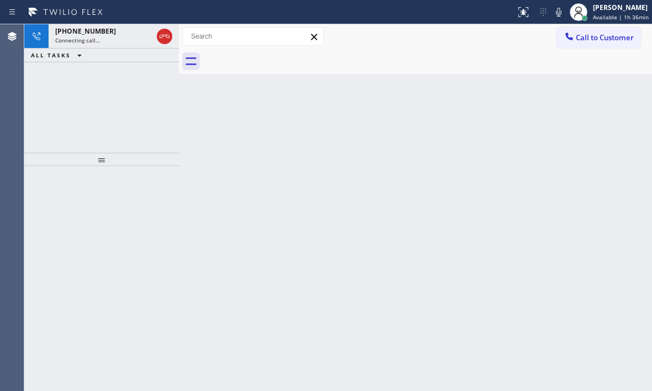
click at [116, 41] on div "Connecting call…" at bounding box center [103, 40] width 97 height 8
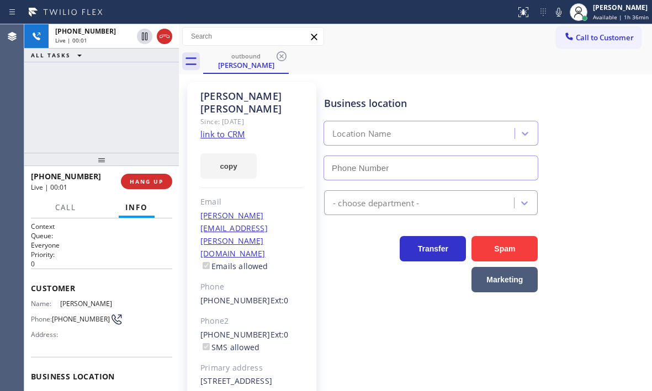
type input "[PHONE_NUMBER]"
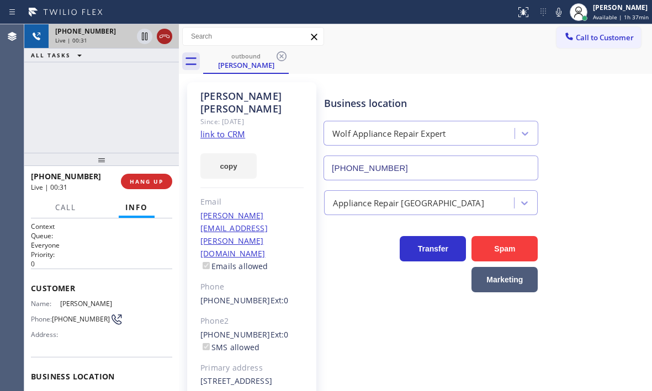
click at [163, 34] on icon at bounding box center [164, 36] width 13 height 13
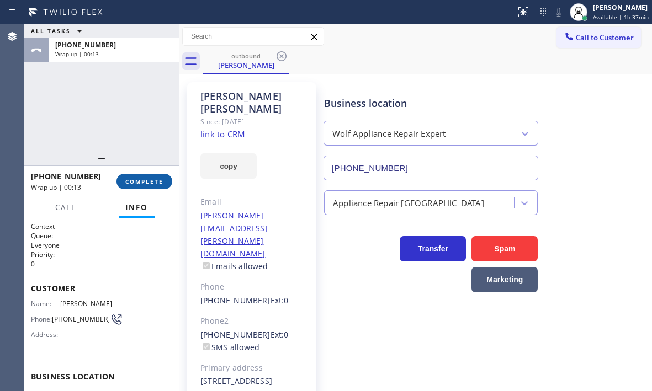
click at [144, 180] on span "COMPLETE" at bounding box center [144, 182] width 38 height 8
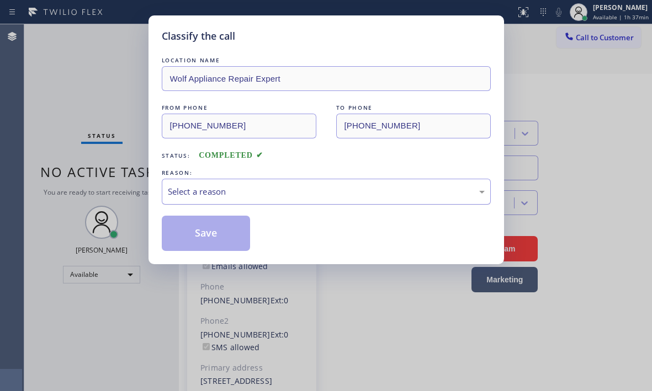
click at [217, 190] on div "Select a reason" at bounding box center [326, 191] width 317 height 13
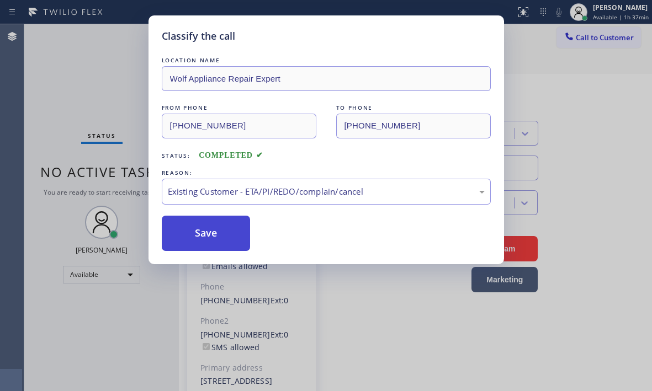
click at [213, 234] on button "Save" at bounding box center [206, 233] width 89 height 35
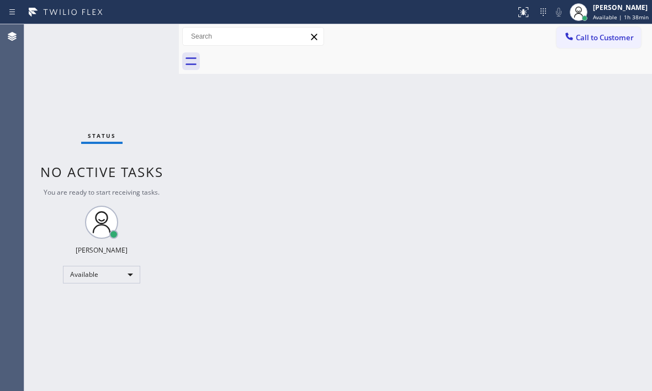
click at [145, 37] on div "Status No active tasks You are ready to start receiving tasks. [PERSON_NAME] Av…" at bounding box center [101, 207] width 155 height 367
click at [347, 175] on div "Back to Dashboard Change Sender ID Customers Technicians Select a contact Outbo…" at bounding box center [415, 207] width 473 height 367
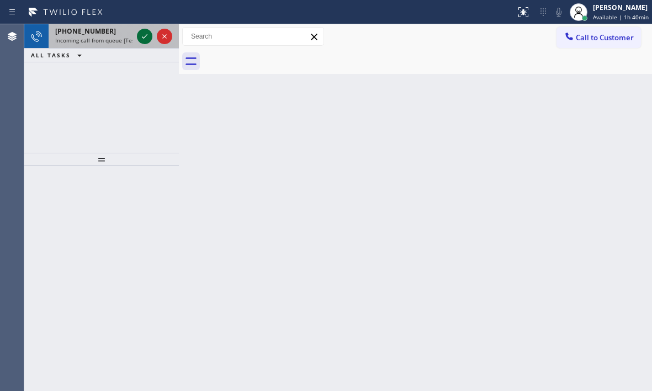
click at [139, 34] on icon at bounding box center [144, 36] width 13 height 13
click at [135, 33] on div "[PHONE_NUMBER] Incoming call from queue [Test] All" at bounding box center [101, 36] width 155 height 24
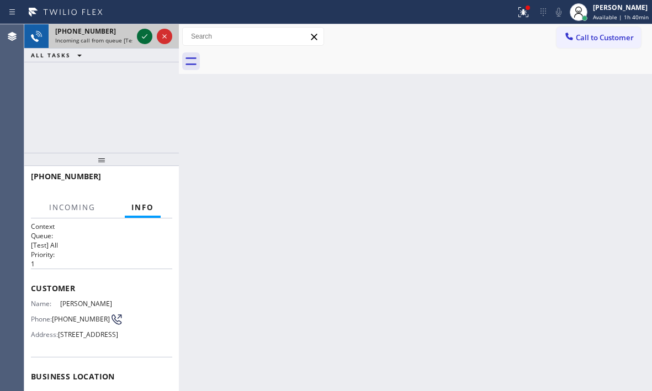
click at [140, 33] on icon at bounding box center [144, 36] width 13 height 13
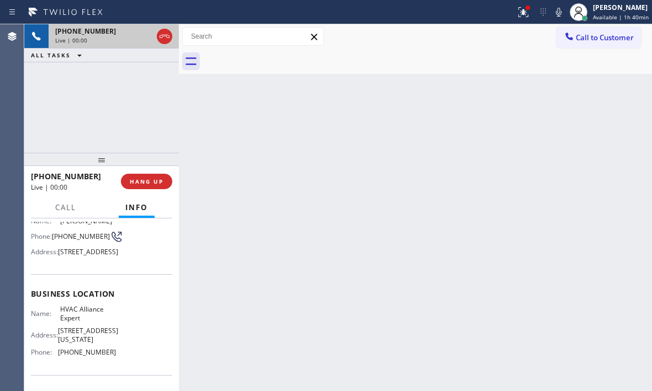
scroll to position [55, 0]
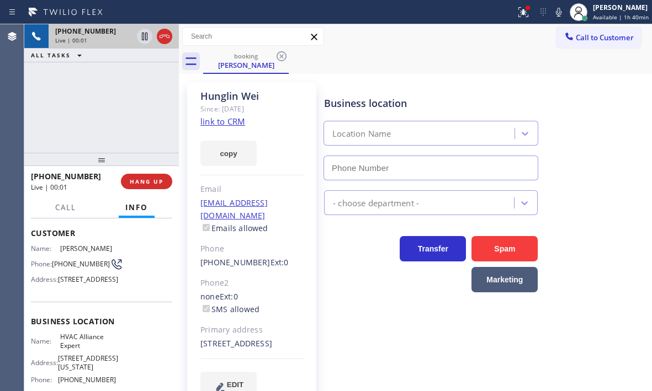
type input "[PHONE_NUMBER]"
click at [143, 37] on icon at bounding box center [144, 36] width 13 height 13
click at [147, 36] on icon at bounding box center [144, 36] width 13 height 13
click at [148, 179] on span "HANG UP" at bounding box center [147, 182] width 34 height 8
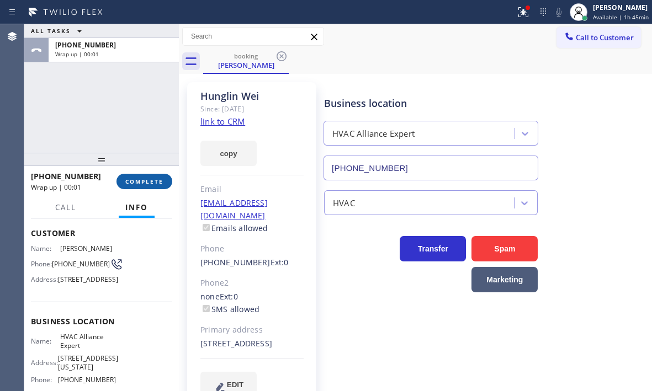
click at [145, 183] on span "COMPLETE" at bounding box center [144, 182] width 38 height 8
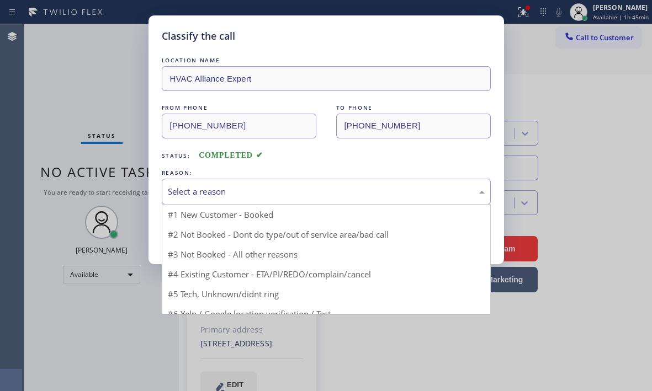
click at [271, 194] on div "Select a reason" at bounding box center [326, 191] width 317 height 13
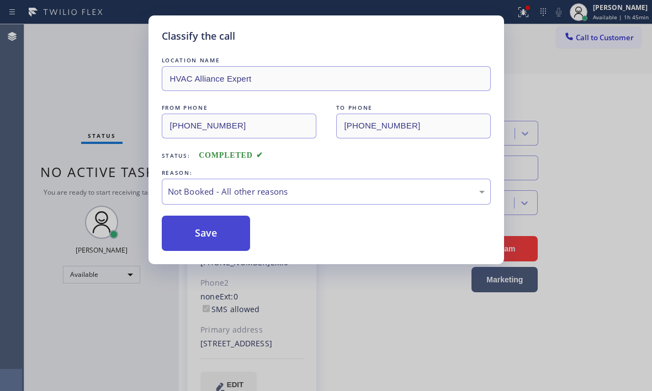
click at [201, 231] on button "Save" at bounding box center [206, 233] width 89 height 35
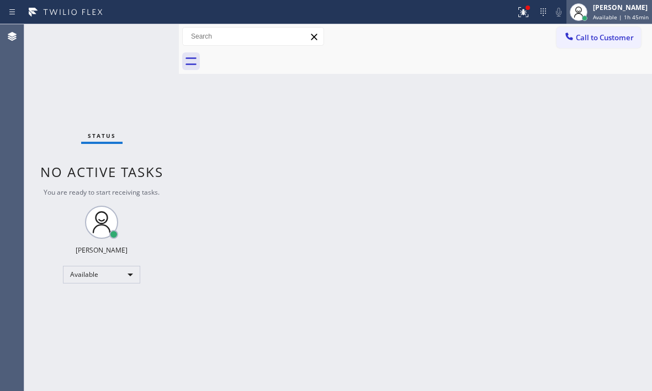
click at [595, 7] on div "[PERSON_NAME]" at bounding box center [621, 7] width 56 height 9
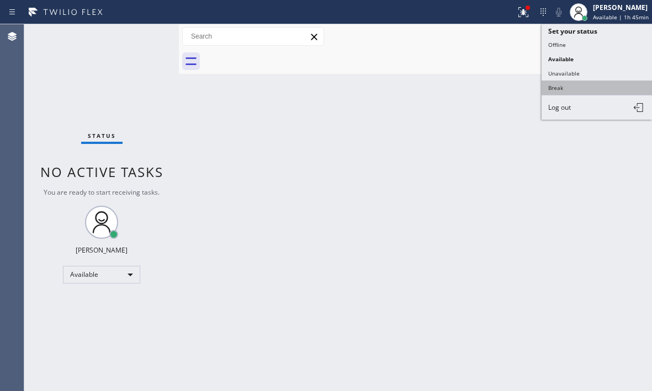
click at [563, 87] on button "Break" at bounding box center [596, 88] width 110 height 14
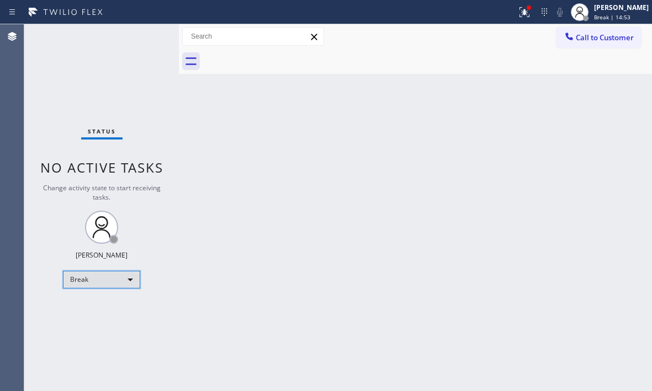
click at [123, 281] on div "Break" at bounding box center [101, 280] width 77 height 18
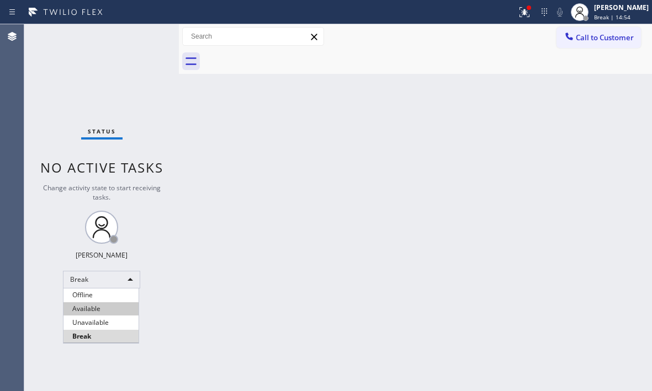
click at [106, 306] on li "Available" at bounding box center [100, 308] width 75 height 13
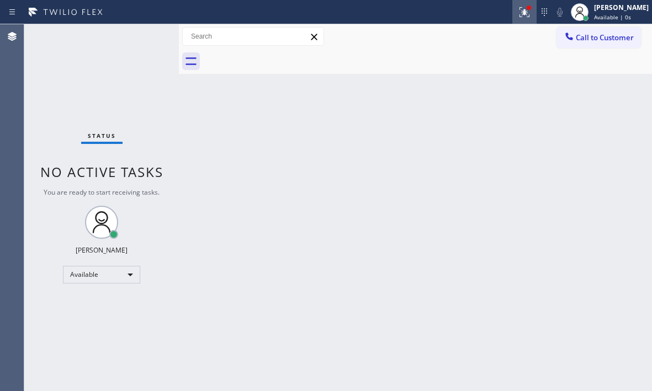
click at [518, 18] on icon at bounding box center [524, 12] width 13 height 13
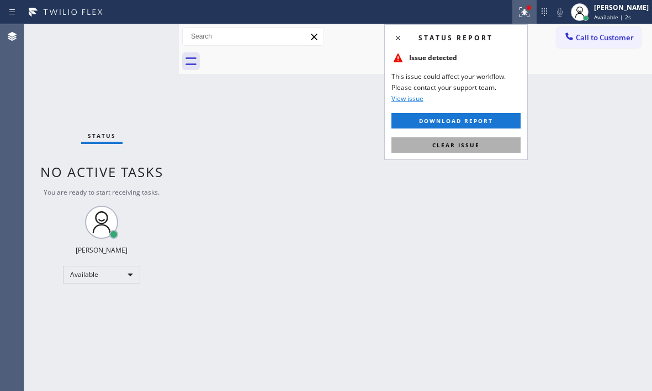
click at [484, 152] on button "Clear issue" at bounding box center [455, 144] width 129 height 15
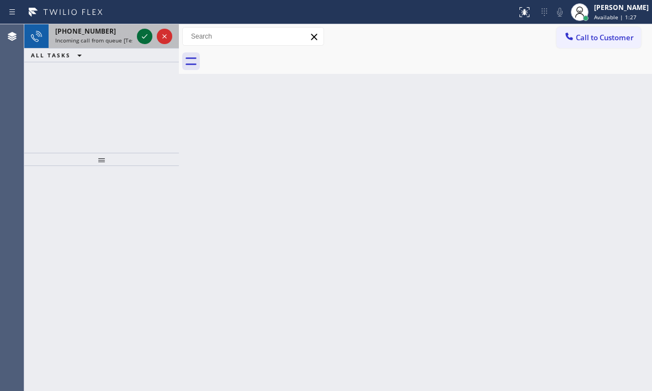
click at [145, 38] on icon at bounding box center [145, 36] width 6 height 4
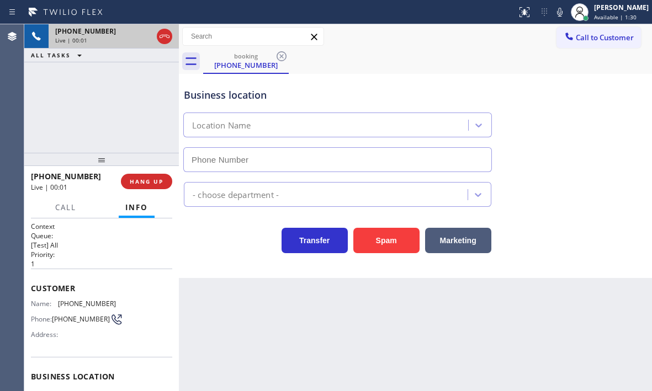
type input "[PHONE_NUMBER]"
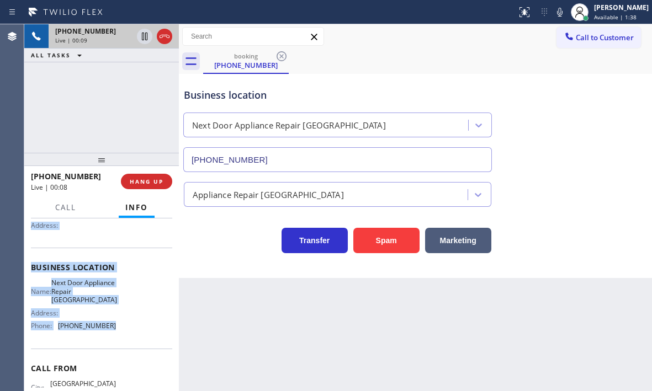
scroll to position [110, 0]
drag, startPoint x: 31, startPoint y: 284, endPoint x: 113, endPoint y: 328, distance: 93.1
click at [113, 328] on div "Context Queue: [Test] All Priority: 1 Customer Name: [PHONE_NUMBER] Phone: [PHO…" at bounding box center [101, 275] width 141 height 328
copy div "Customer Name: [PHONE_NUMBER] Phone: [PHONE_NUMBER] Address: Business location …"
click at [144, 38] on icon at bounding box center [145, 37] width 6 height 8
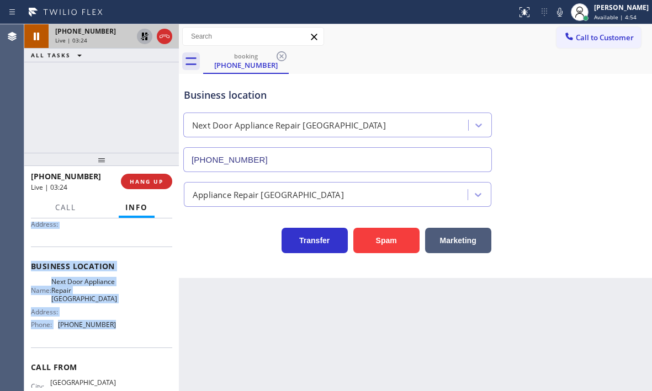
click at [142, 36] on icon at bounding box center [145, 37] width 8 height 8
click at [161, 39] on icon at bounding box center [164, 36] width 13 height 13
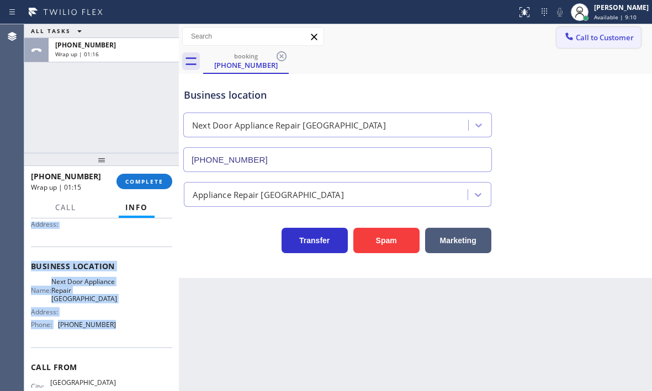
click at [585, 39] on span "Call to Customer" at bounding box center [605, 38] width 58 height 10
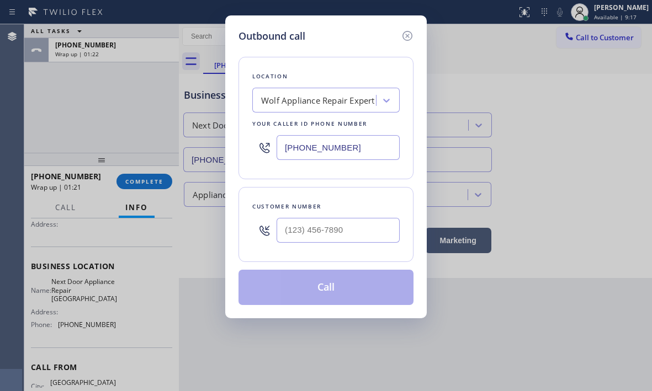
click at [358, 149] on input "[PHONE_NUMBER]" at bounding box center [337, 147] width 123 height 25
paste input "631) 203-1974"
type input "[PHONE_NUMBER]"
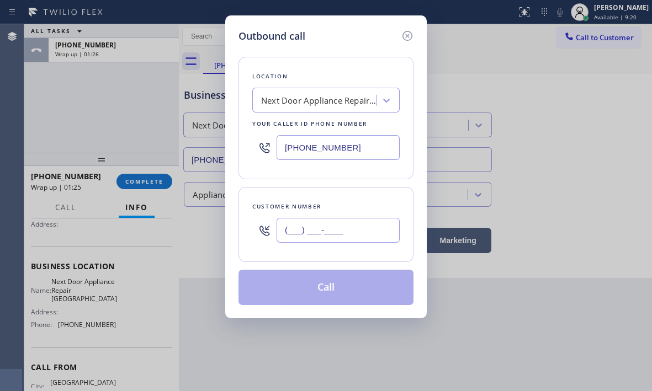
click at [345, 230] on input "(___) ___-____" at bounding box center [337, 230] width 123 height 25
paste input "914) 426-5294"
type input "[PHONE_NUMBER]"
click at [331, 288] on button "Call" at bounding box center [325, 287] width 175 height 35
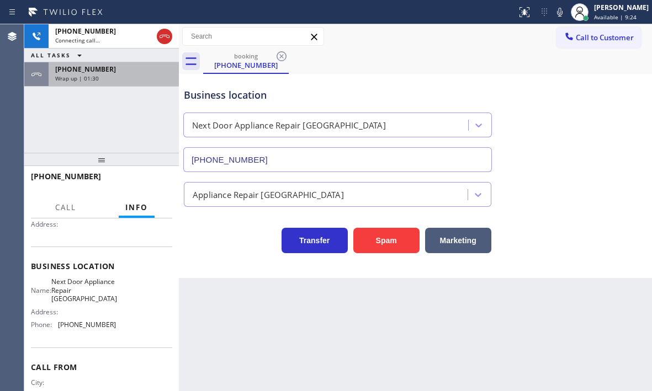
click at [148, 73] on div "[PHONE_NUMBER]" at bounding box center [113, 69] width 117 height 9
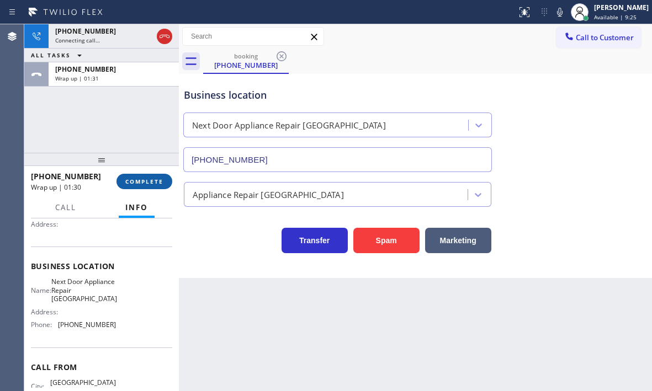
click at [143, 184] on span "COMPLETE" at bounding box center [144, 182] width 38 height 8
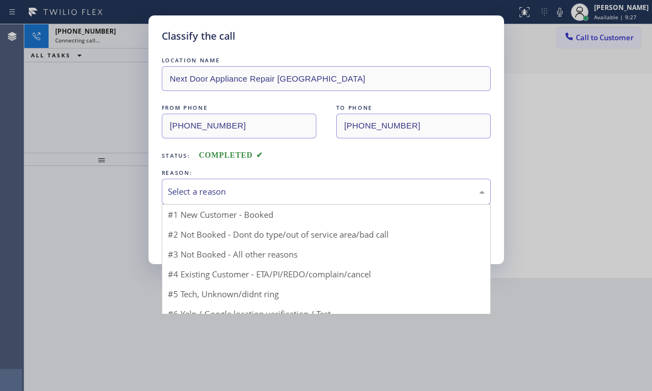
click at [285, 187] on div "Select a reason" at bounding box center [326, 191] width 317 height 13
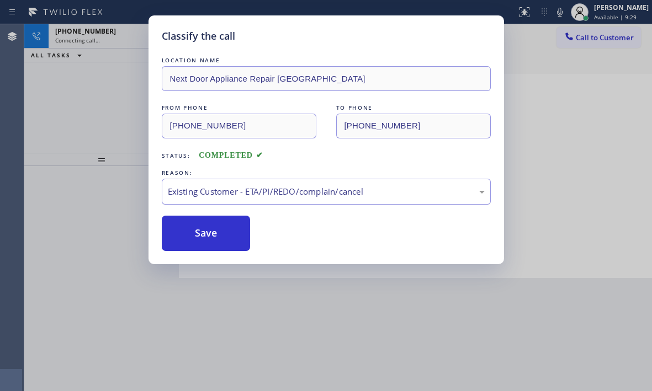
click at [231, 193] on div "Existing Customer - ETA/PI/REDO/complain/cancel" at bounding box center [326, 191] width 317 height 13
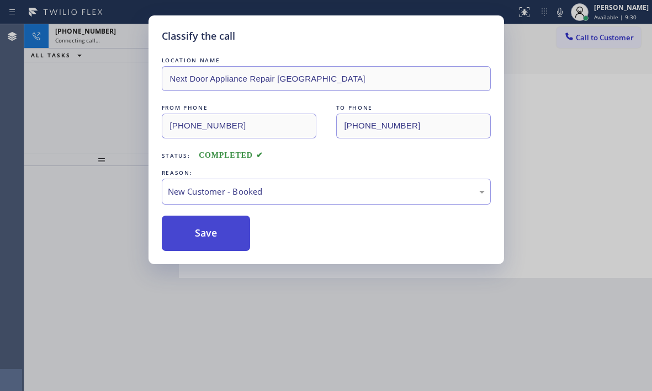
click at [206, 233] on button "Save" at bounding box center [206, 233] width 89 height 35
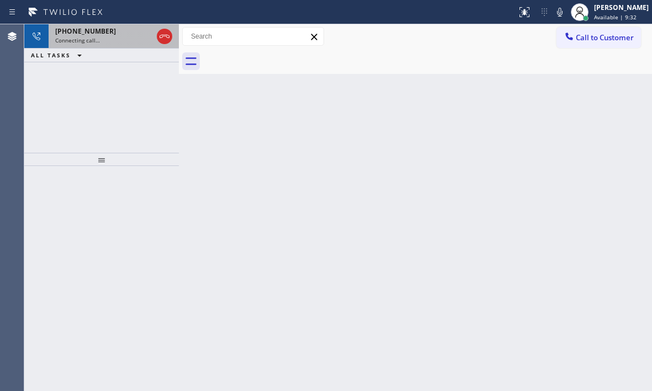
click at [128, 38] on div "Connecting call…" at bounding box center [103, 40] width 97 height 8
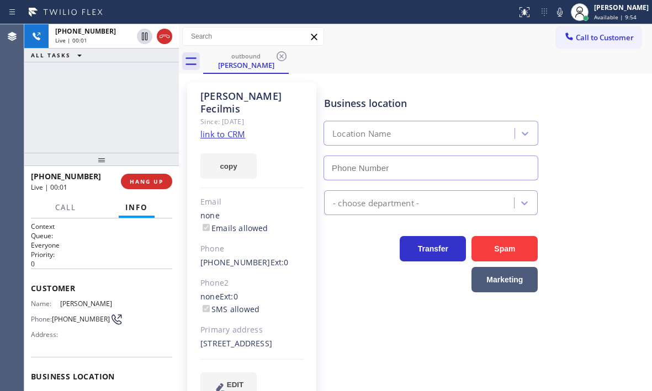
type input "[PHONE_NUMBER]"
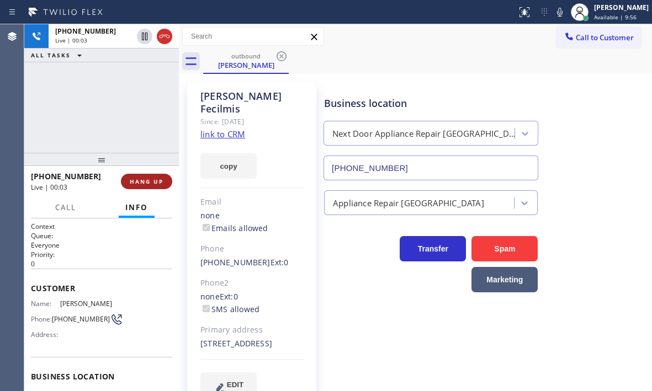
click at [155, 179] on span "HANG UP" at bounding box center [147, 182] width 34 height 8
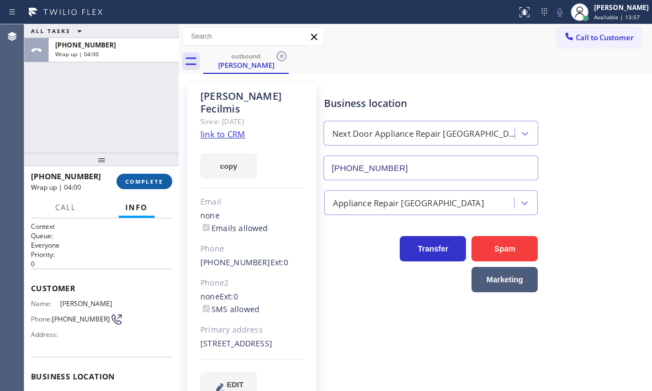
click at [153, 180] on span "COMPLETE" at bounding box center [144, 182] width 38 height 8
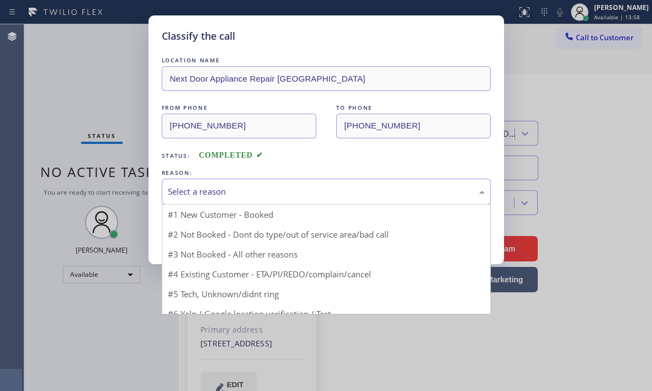
click at [268, 194] on div "Select a reason" at bounding box center [326, 191] width 317 height 13
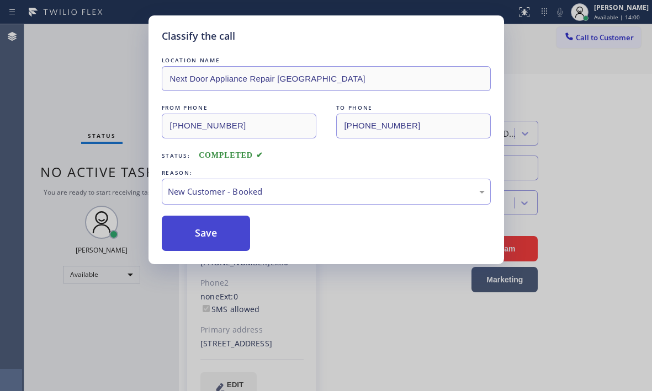
click at [212, 221] on button "Save" at bounding box center [206, 233] width 89 height 35
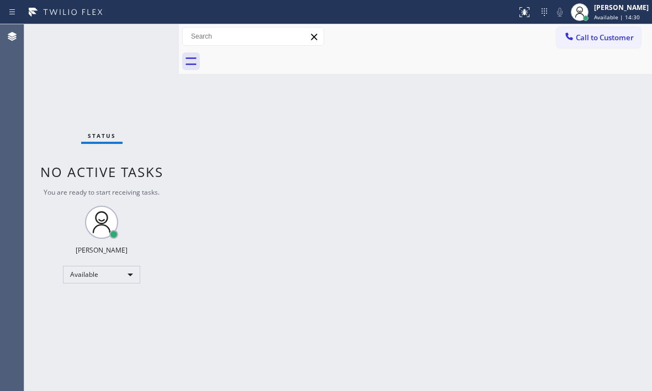
click at [434, 167] on div "Back to Dashboard Change Sender ID Customers Technicians Select a contact Outbo…" at bounding box center [415, 207] width 473 height 367
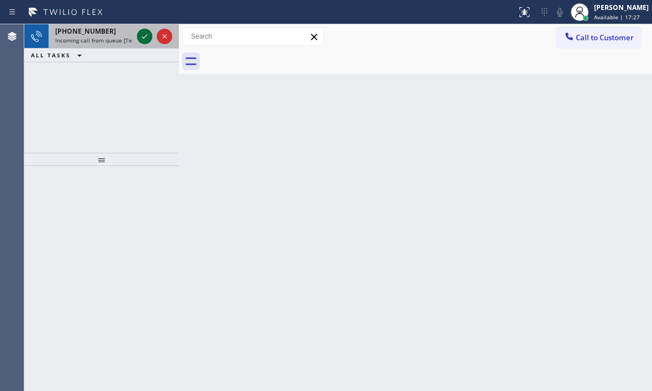
click at [145, 38] on icon at bounding box center [144, 36] width 13 height 13
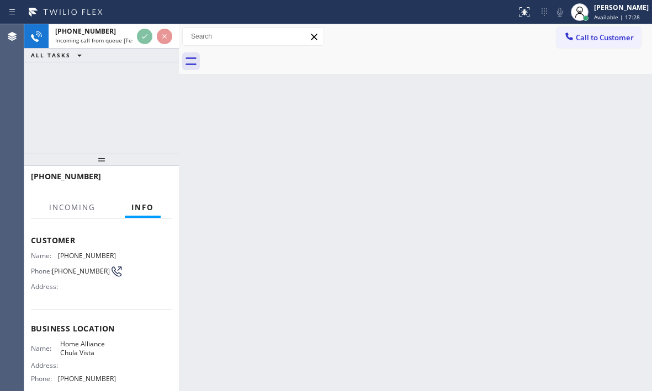
scroll to position [110, 0]
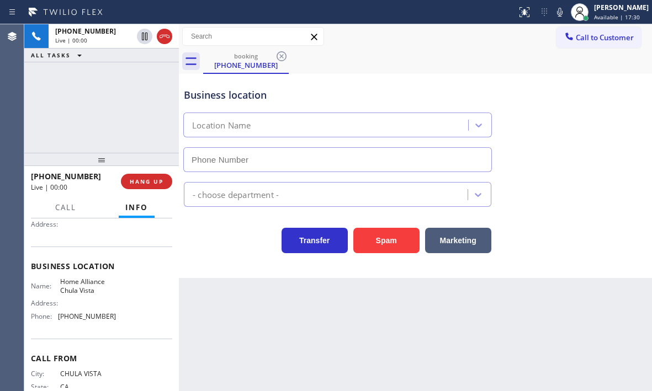
type input "[PHONE_NUMBER]"
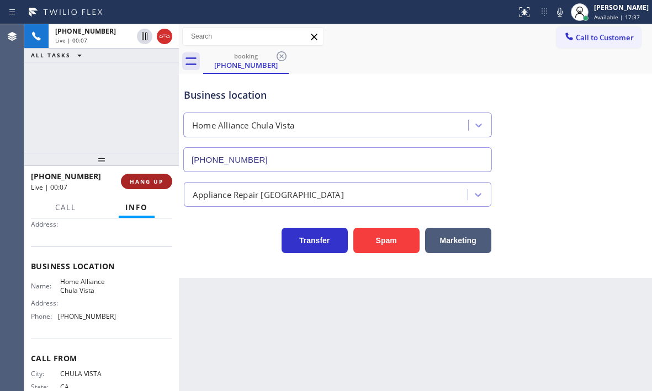
click at [157, 184] on span "HANG UP" at bounding box center [147, 182] width 34 height 8
click at [151, 184] on span "HANG UP" at bounding box center [147, 182] width 34 height 8
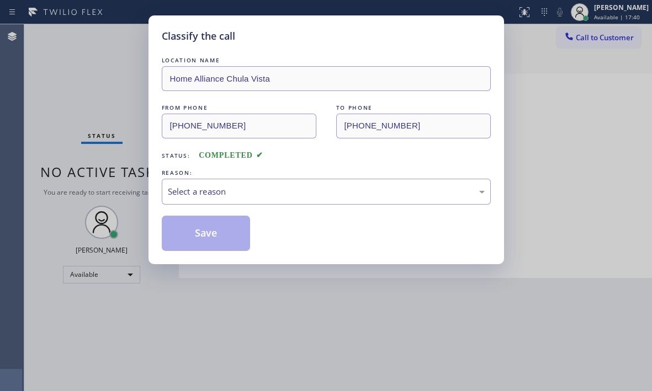
click at [81, 176] on div "Classify the call LOCATION NAME Home Alliance Chula Vista FROM PHONE [PHONE_NUM…" at bounding box center [326, 195] width 652 height 391
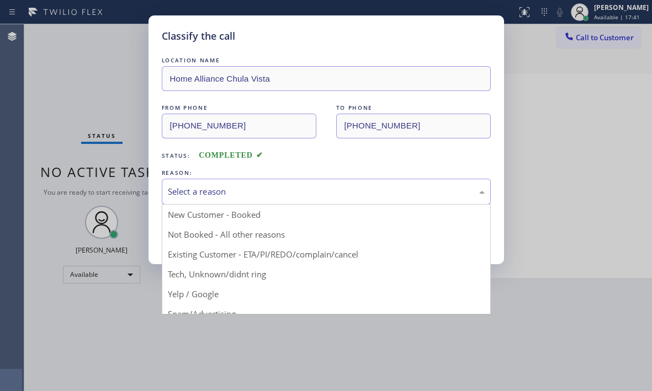
click at [281, 187] on div "Select a reason" at bounding box center [326, 191] width 317 height 13
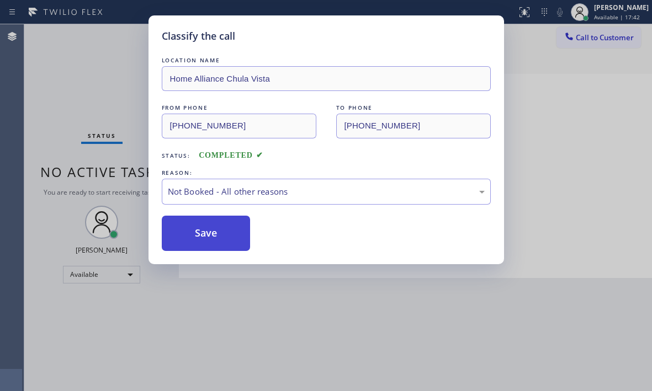
click at [196, 237] on button "Save" at bounding box center [206, 233] width 89 height 35
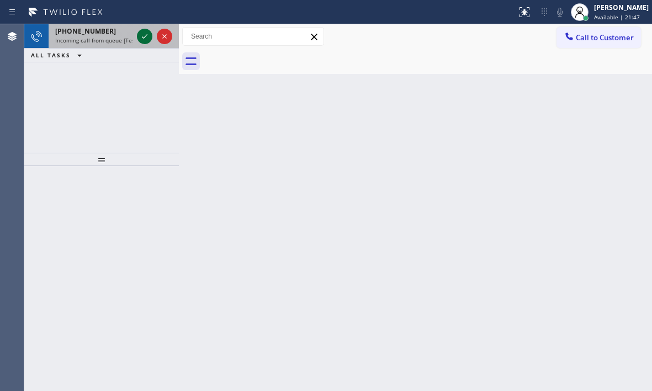
click at [141, 39] on icon at bounding box center [144, 36] width 13 height 13
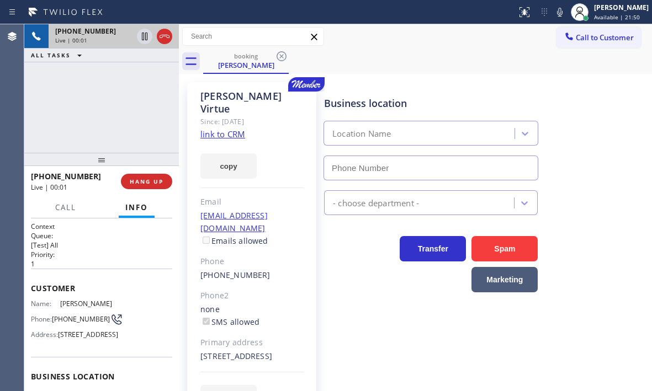
type input "[PHONE_NUMBER]"
click at [142, 39] on icon at bounding box center [145, 37] width 6 height 8
click at [140, 40] on icon at bounding box center [144, 36] width 13 height 13
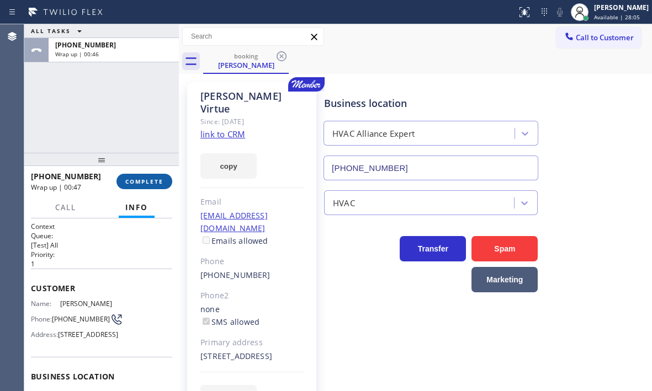
click at [131, 184] on span "COMPLETE" at bounding box center [144, 182] width 38 height 8
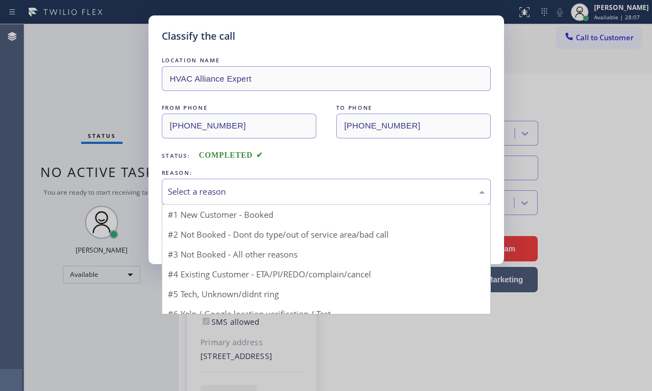
click at [267, 188] on div "Select a reason" at bounding box center [326, 191] width 317 height 13
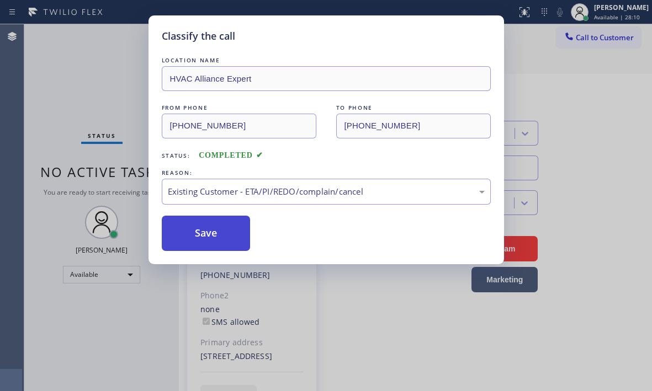
click at [211, 236] on button "Save" at bounding box center [206, 233] width 89 height 35
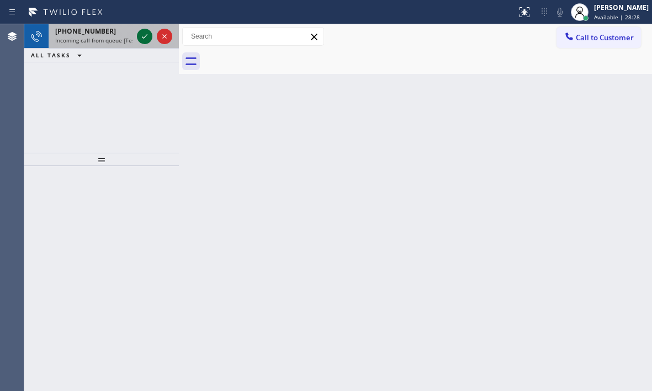
click at [141, 35] on icon at bounding box center [144, 36] width 13 height 13
click at [143, 36] on icon at bounding box center [144, 36] width 13 height 13
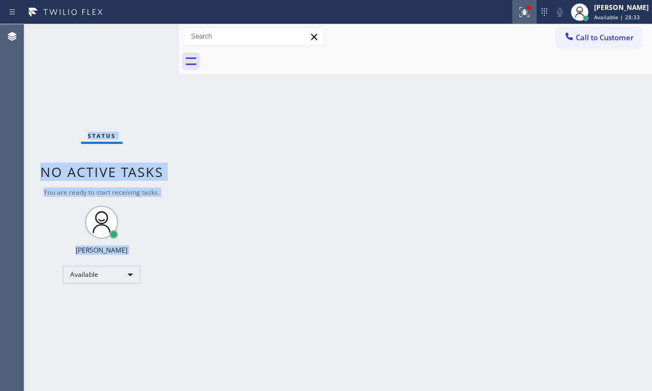
click at [518, 17] on icon at bounding box center [524, 12] width 13 height 13
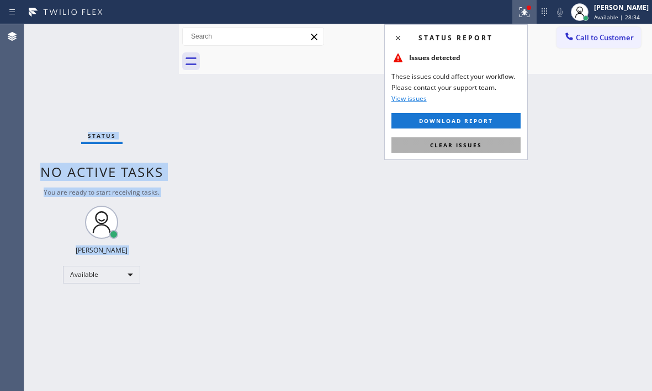
click at [480, 146] on span "Clear issues" at bounding box center [456, 145] width 52 height 8
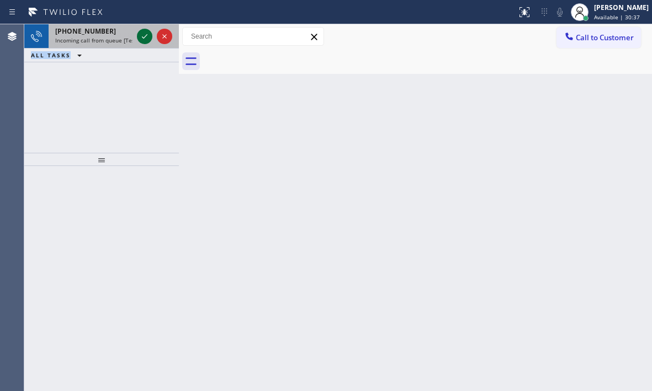
click at [142, 40] on icon at bounding box center [144, 36] width 13 height 13
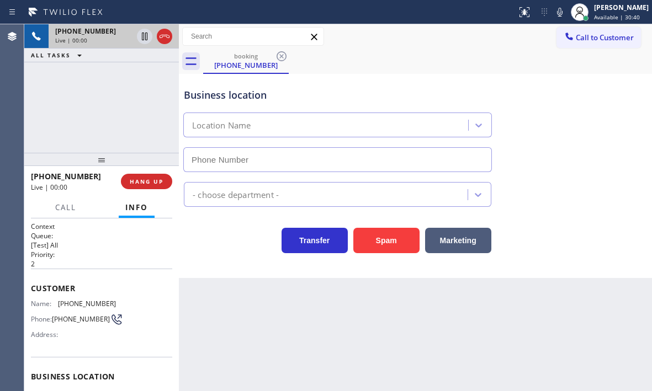
type input "[PHONE_NUMBER]"
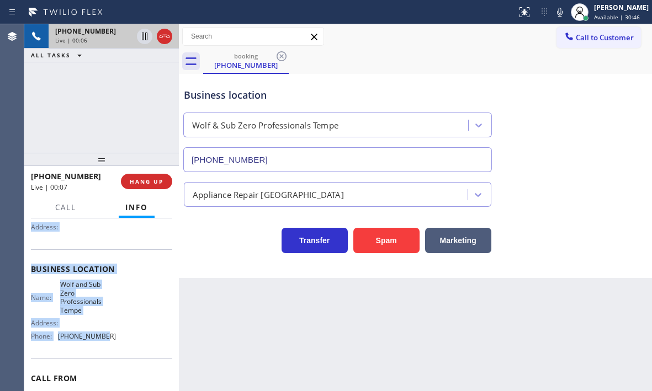
scroll to position [110, 0]
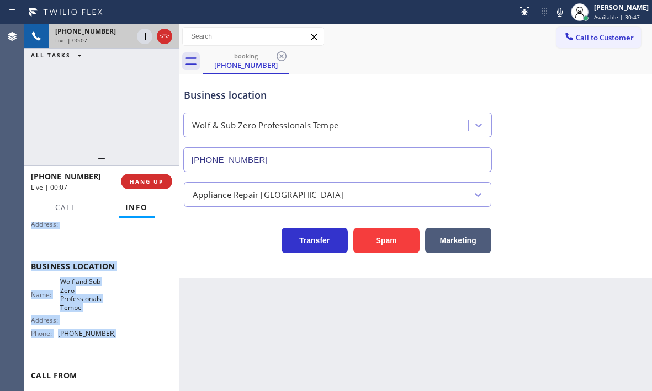
drag, startPoint x: 29, startPoint y: 285, endPoint x: 153, endPoint y: 356, distance: 143.1
click at [115, 338] on div "Context Queue: [Test] All Priority: 2 Customer Name: [PHONE_NUMBER] Phone: [PHO…" at bounding box center [101, 305] width 155 height 173
copy div "Customer Name: [PHONE_NUMBER] Phone: [PHONE_NUMBER] Address: Business location …"
click at [142, 38] on icon at bounding box center [145, 37] width 6 height 8
click at [146, 41] on icon at bounding box center [144, 36] width 13 height 13
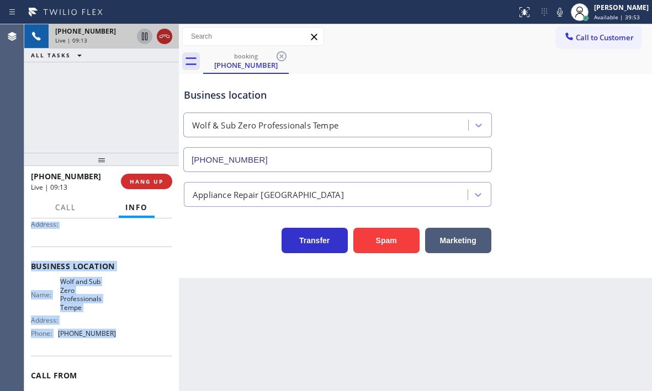
click at [168, 36] on icon at bounding box center [164, 36] width 13 height 13
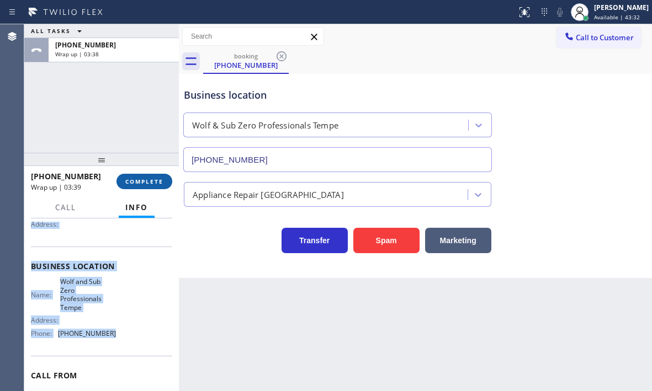
click at [147, 179] on span "COMPLETE" at bounding box center [144, 182] width 38 height 8
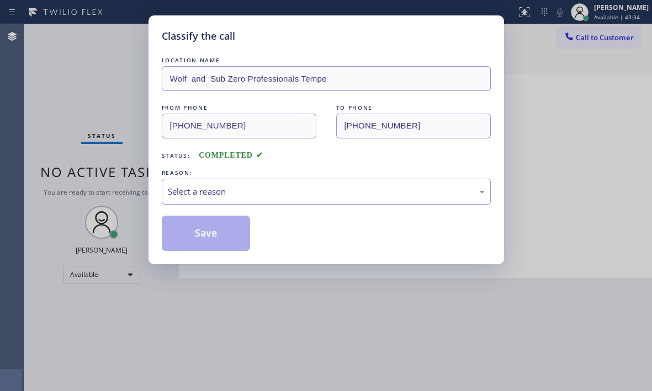
click at [253, 184] on div "Select a reason" at bounding box center [326, 192] width 329 height 26
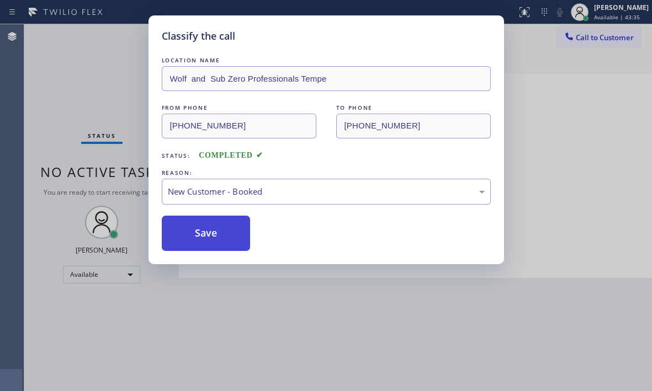
click at [198, 228] on button "Save" at bounding box center [206, 233] width 89 height 35
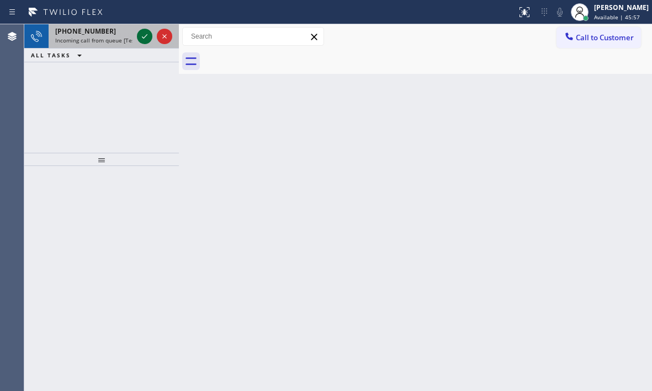
click at [141, 35] on icon at bounding box center [144, 36] width 13 height 13
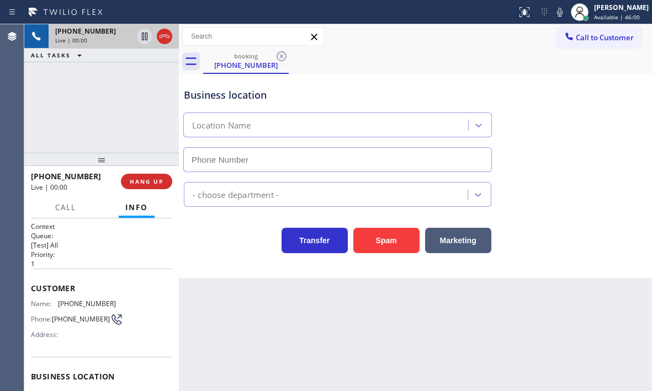
type input "[PHONE_NUMBER]"
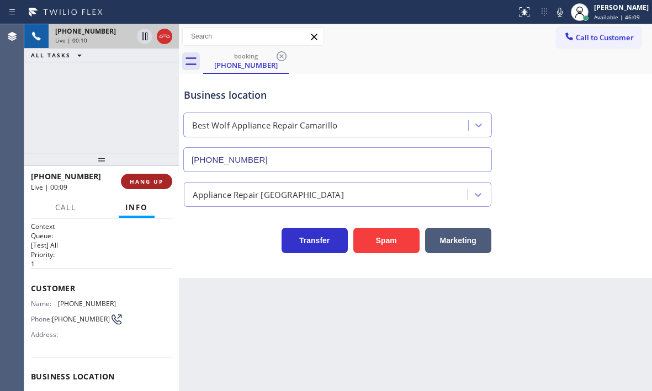
click at [136, 180] on span "HANG UP" at bounding box center [147, 182] width 34 height 8
click at [151, 183] on span "HANG UP" at bounding box center [147, 182] width 34 height 8
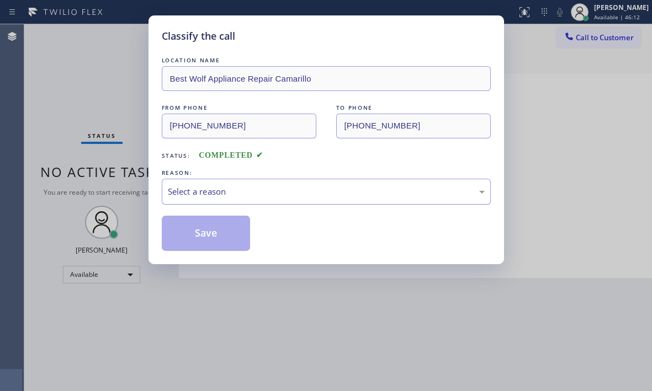
click at [271, 199] on div "Select a reason" at bounding box center [326, 192] width 329 height 26
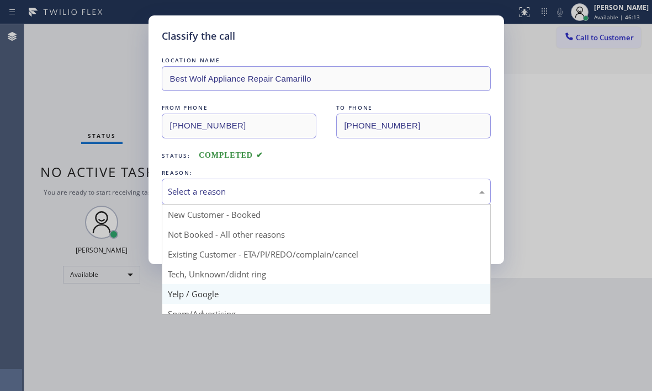
scroll to position [55, 0]
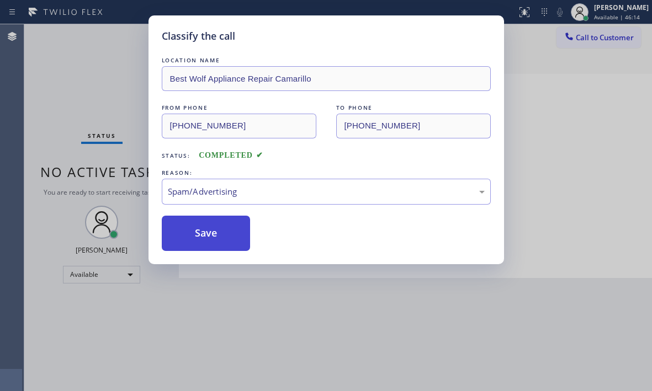
click at [205, 224] on button "Save" at bounding box center [206, 233] width 89 height 35
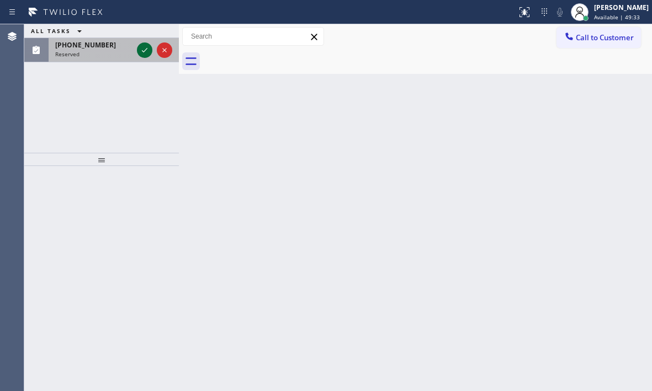
click at [146, 48] on icon at bounding box center [144, 50] width 13 height 13
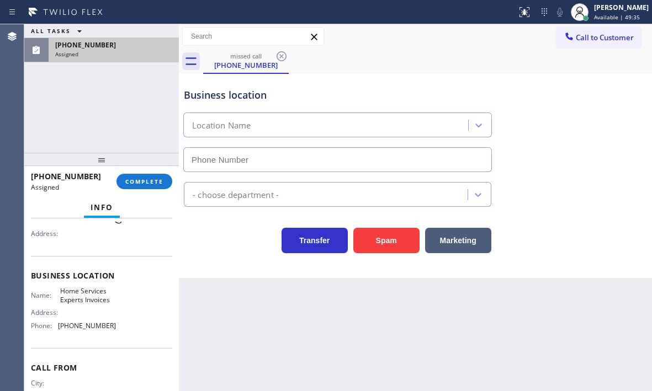
scroll to position [101, 0]
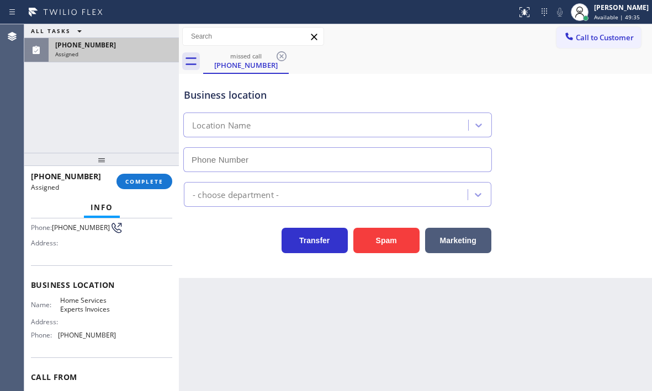
type input "[PHONE_NUMBER]"
drag, startPoint x: 118, startPoint y: 335, endPoint x: 61, endPoint y: 342, distance: 57.2
click at [61, 342] on div "Name: Home Services Experts Invoices Address: Phone: [PHONE_NUMBER]" at bounding box center [101, 319] width 141 height 47
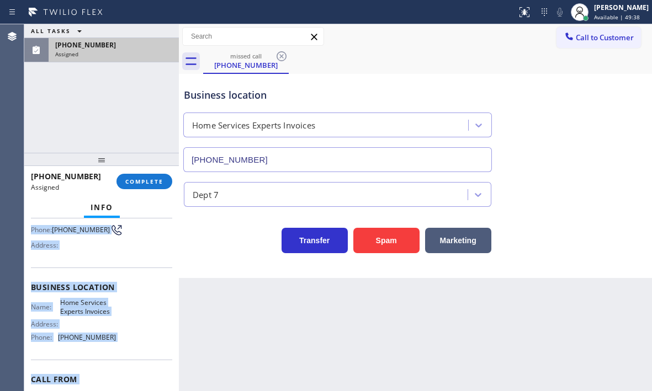
scroll to position [158, 0]
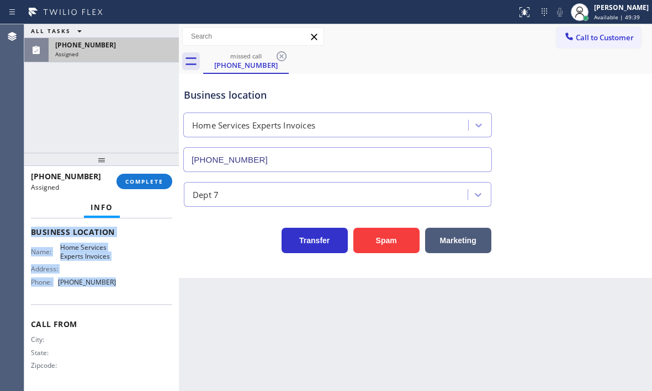
drag, startPoint x: 29, startPoint y: 297, endPoint x: 111, endPoint y: 284, distance: 83.8
click at [111, 284] on div "Context Queue: Everybody Priority: 0 Task Age: Customer Name: [PHONE_NUMBER] Ph…" at bounding box center [101, 305] width 155 height 173
copy div "Customer Name: [PHONE_NUMBER] Phone: [PHONE_NUMBER] Address: Business location …"
click at [156, 182] on span "COMPLETE" at bounding box center [144, 182] width 38 height 8
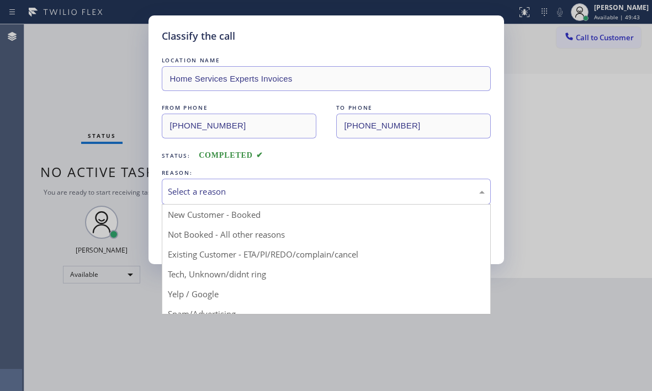
click at [260, 196] on div "Select a reason" at bounding box center [326, 191] width 317 height 13
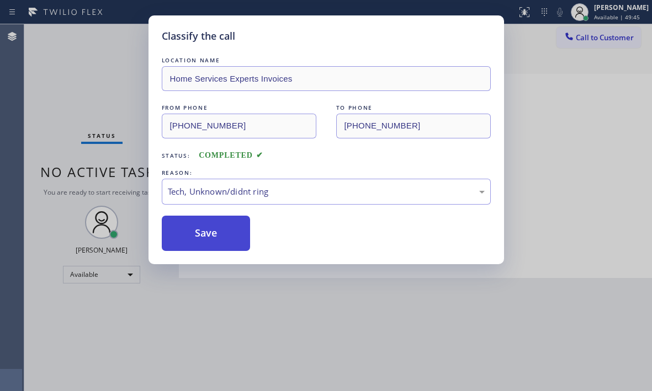
click at [219, 232] on button "Save" at bounding box center [206, 233] width 89 height 35
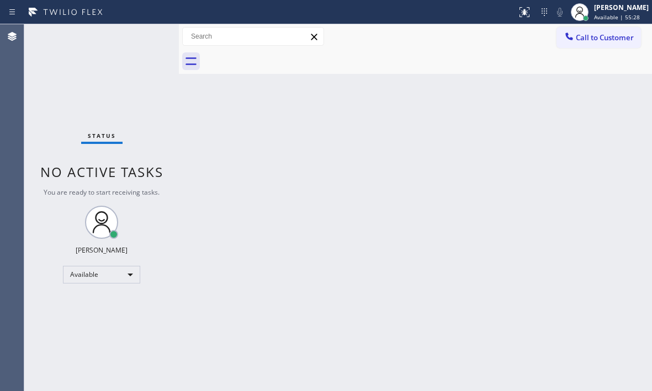
click at [89, 60] on div "Status No active tasks You are ready to start receiving tasks. [PERSON_NAME] Av…" at bounding box center [101, 207] width 155 height 367
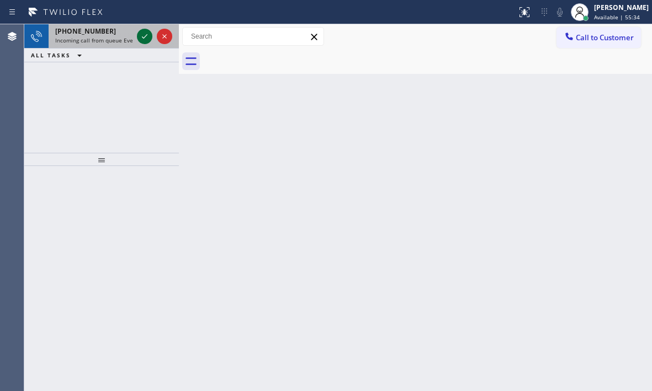
click at [141, 36] on icon at bounding box center [144, 36] width 13 height 13
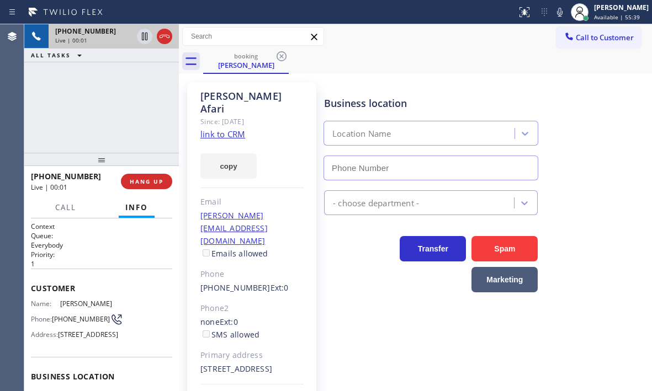
type input "[PHONE_NUMBER]"
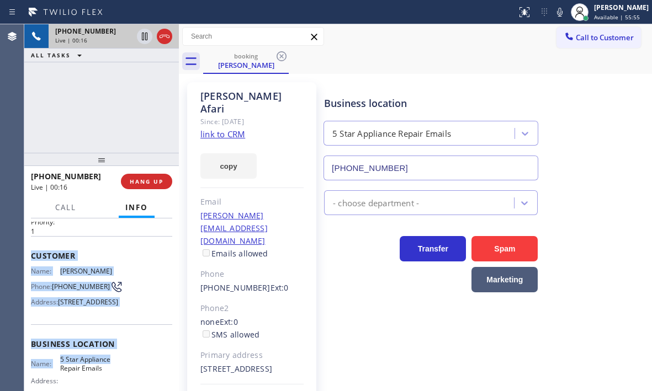
scroll to position [110, 0]
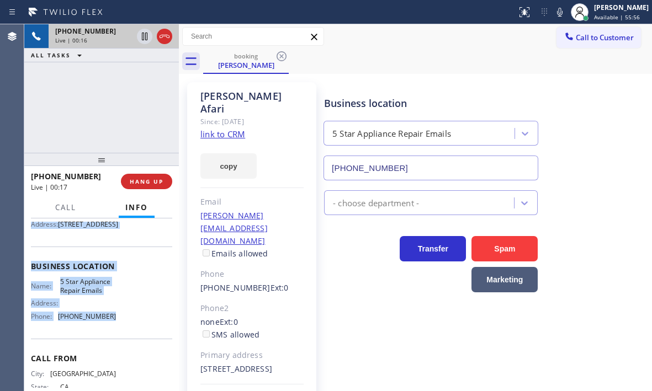
drag, startPoint x: 29, startPoint y: 282, endPoint x: 116, endPoint y: 339, distance: 104.8
click at [116, 339] on div "Context Queue: Everybody Priority: 1 Customer Name: [PERSON_NAME] Phone: [PHONE…" at bounding box center [101, 305] width 155 height 173
copy div "Customer Name: [PERSON_NAME] Phone: [PHONE_NUMBER] Address: [STREET_ADDRESS] Bu…"
click at [148, 39] on icon at bounding box center [144, 36] width 13 height 13
click at [143, 38] on icon at bounding box center [145, 37] width 8 height 8
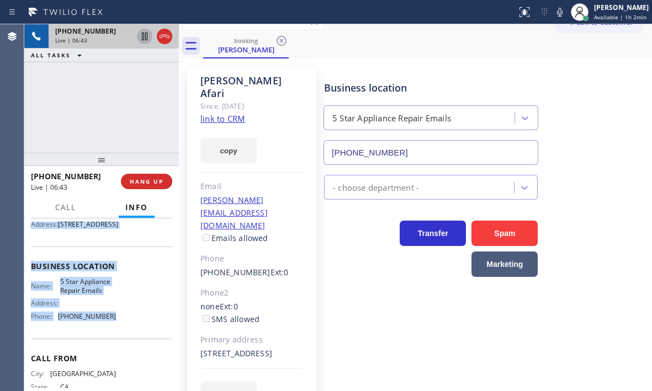
scroll to position [28, 0]
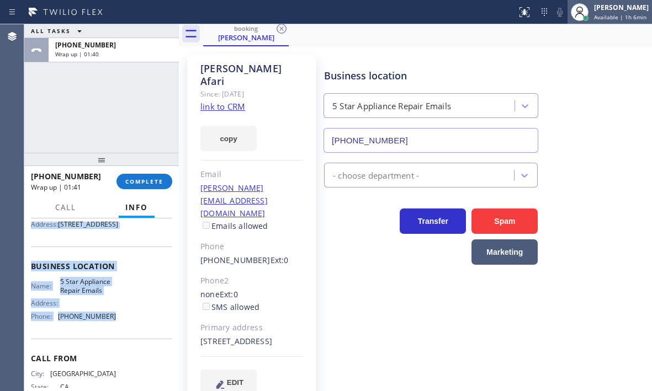
click at [594, 14] on span "Available | 1h 6min" at bounding box center [620, 17] width 52 height 8
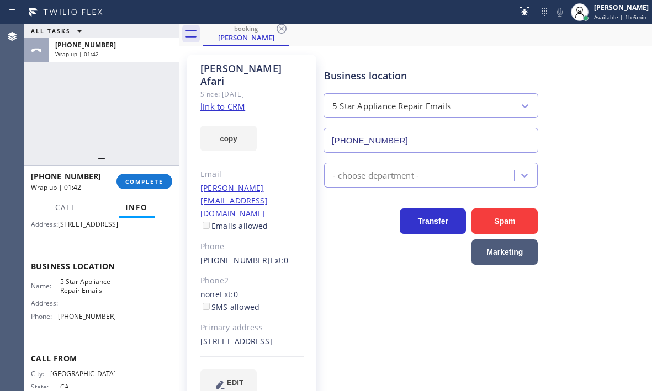
click at [452, 54] on div "Business location 5 Star Appliance Repair Emails [PHONE_NUMBER]" at bounding box center [485, 103] width 327 height 100
click at [145, 185] on button "COMPLETE" at bounding box center [144, 181] width 56 height 15
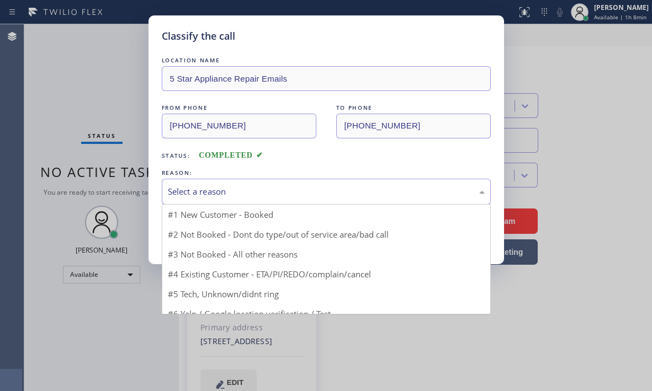
click at [213, 191] on div "Select a reason" at bounding box center [326, 191] width 317 height 13
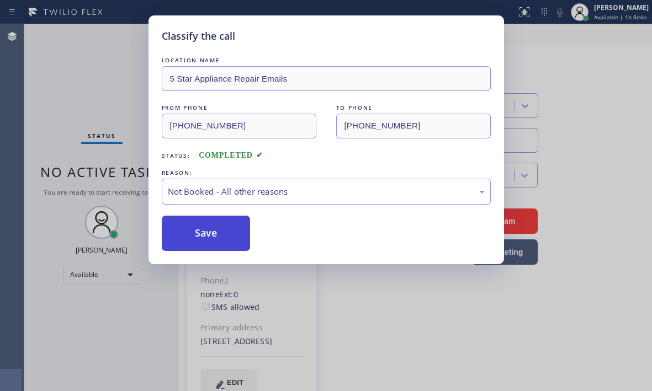
click at [202, 224] on button "Save" at bounding box center [206, 233] width 89 height 35
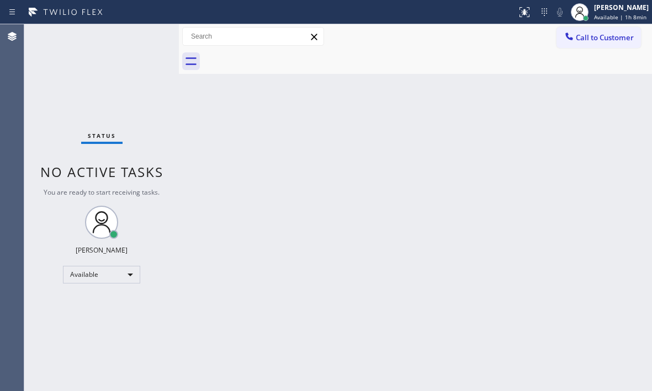
click at [334, 159] on div "Back to Dashboard Change Sender ID Customers Technicians Select a contact Outbo…" at bounding box center [415, 207] width 473 height 367
click at [68, 86] on div "Status No active tasks You are ready to start receiving tasks. [PERSON_NAME] Av…" at bounding box center [101, 207] width 155 height 367
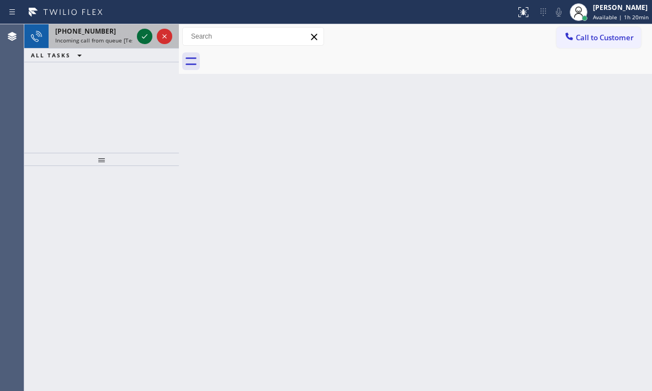
click at [138, 34] on icon at bounding box center [144, 36] width 13 height 13
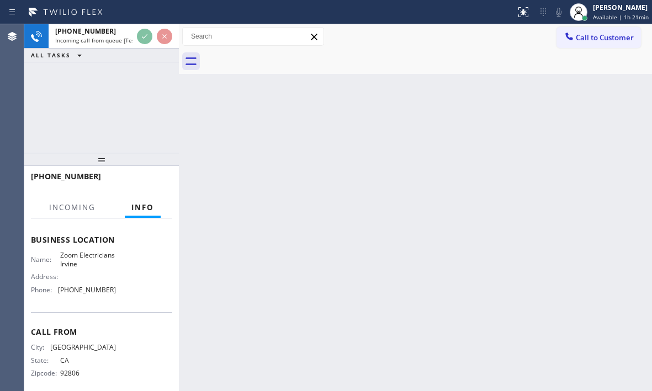
scroll to position [157, 0]
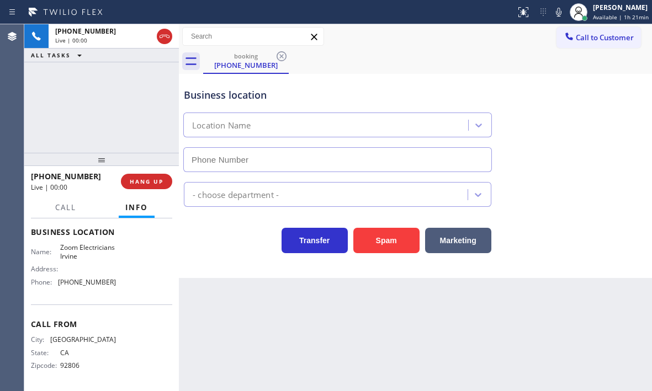
type input "[PHONE_NUMBER]"
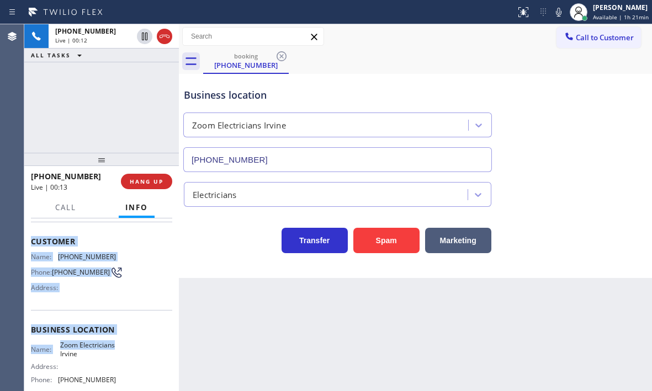
scroll to position [102, 0]
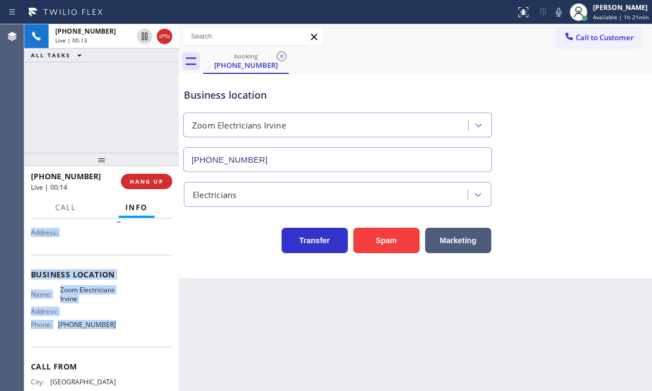
drag, startPoint x: 29, startPoint y: 240, endPoint x: 112, endPoint y: 340, distance: 130.5
click at [112, 340] on div "Context Queue: [Test] All Priority: 1 Customer Name: [PHONE_NUMBER] Phone: [PHO…" at bounding box center [101, 305] width 155 height 173
copy div "Customer Name: [PHONE_NUMBER] Phone: [PHONE_NUMBER] Address: Business location …"
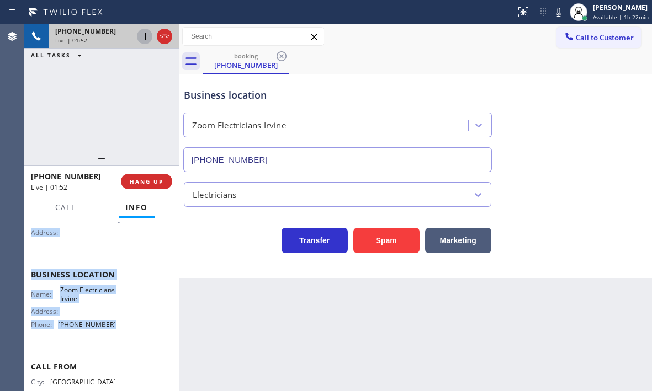
click at [141, 35] on icon at bounding box center [144, 36] width 13 height 13
click at [145, 39] on icon at bounding box center [144, 36] width 13 height 13
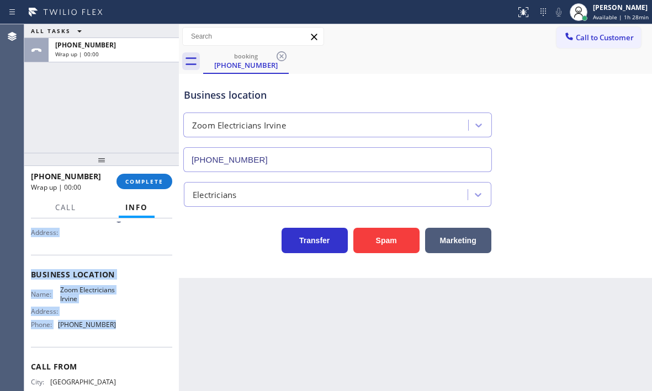
drag, startPoint x: 163, startPoint y: 40, endPoint x: 164, endPoint y: 70, distance: 29.8
click at [138, 188] on button "COMPLETE" at bounding box center [144, 181] width 56 height 15
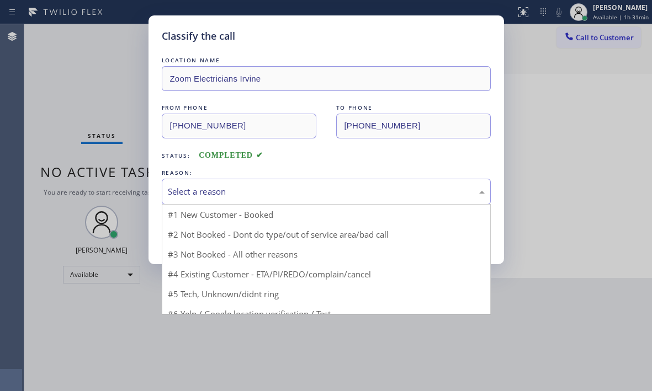
click at [248, 189] on div "Select a reason" at bounding box center [326, 191] width 317 height 13
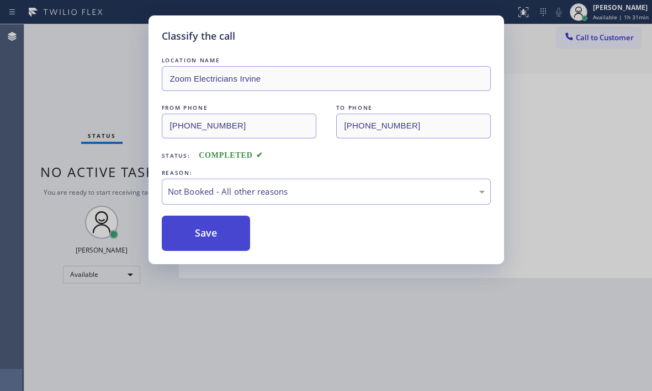
click at [203, 235] on button "Save" at bounding box center [206, 233] width 89 height 35
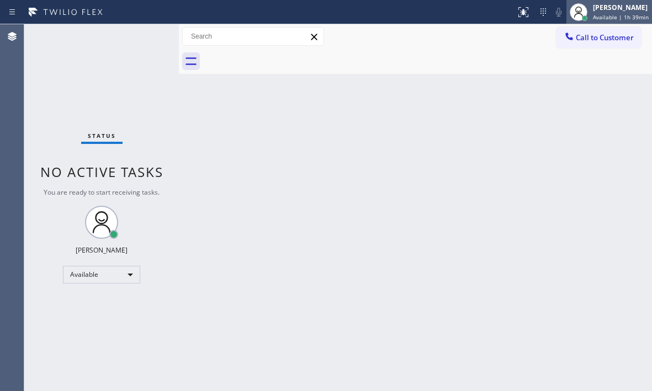
click at [595, 11] on div "[PERSON_NAME]" at bounding box center [621, 7] width 56 height 9
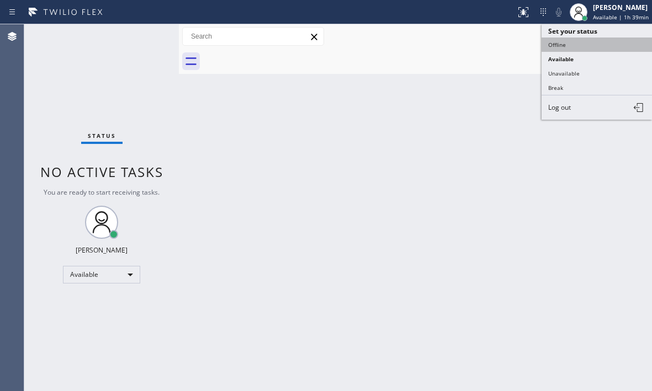
click at [562, 45] on button "Offline" at bounding box center [596, 45] width 110 height 14
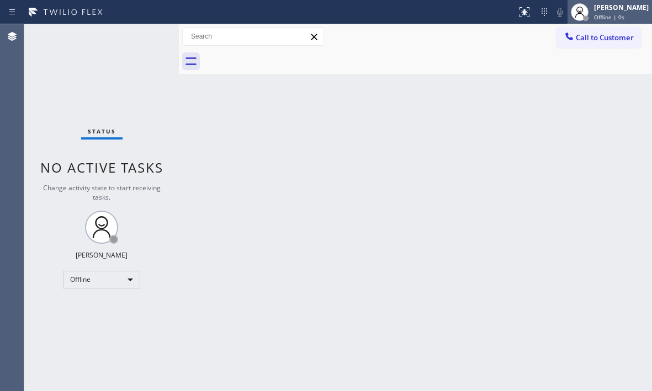
click at [603, 12] on div "[PERSON_NAME]" at bounding box center [621, 7] width 55 height 9
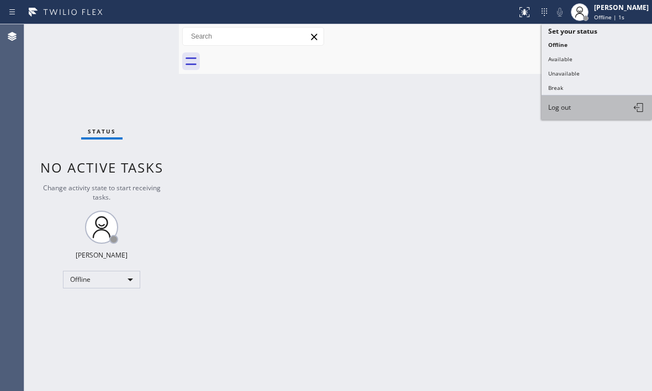
click at [561, 108] on span "Log out" at bounding box center [559, 107] width 23 height 9
